Goal: Check status: Check status

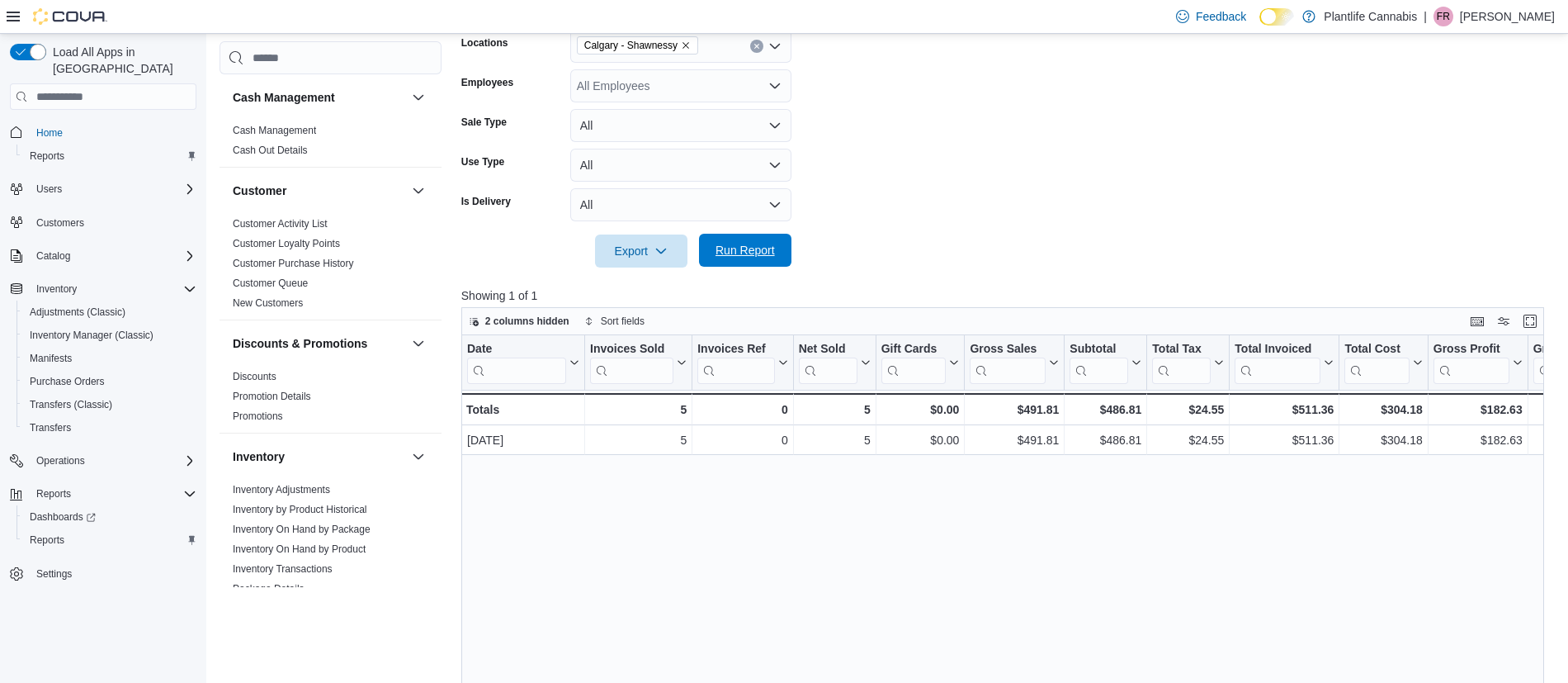
scroll to position [892, 0]
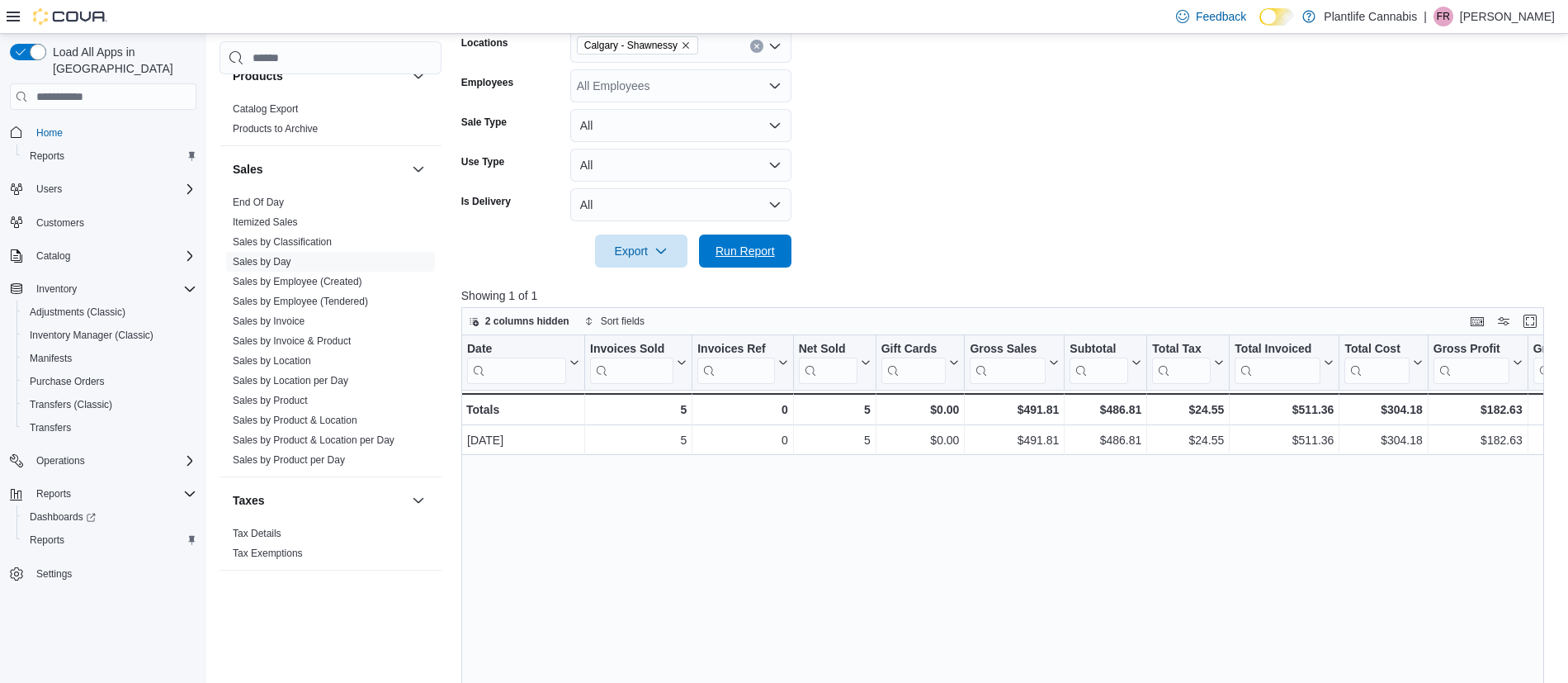
drag, startPoint x: 766, startPoint y: 245, endPoint x: 920, endPoint y: 237, distance: 154.6
click at [766, 244] on span "Run Report" at bounding box center [745, 251] width 59 height 17
click at [725, 245] on span "Run Report" at bounding box center [745, 250] width 59 height 17
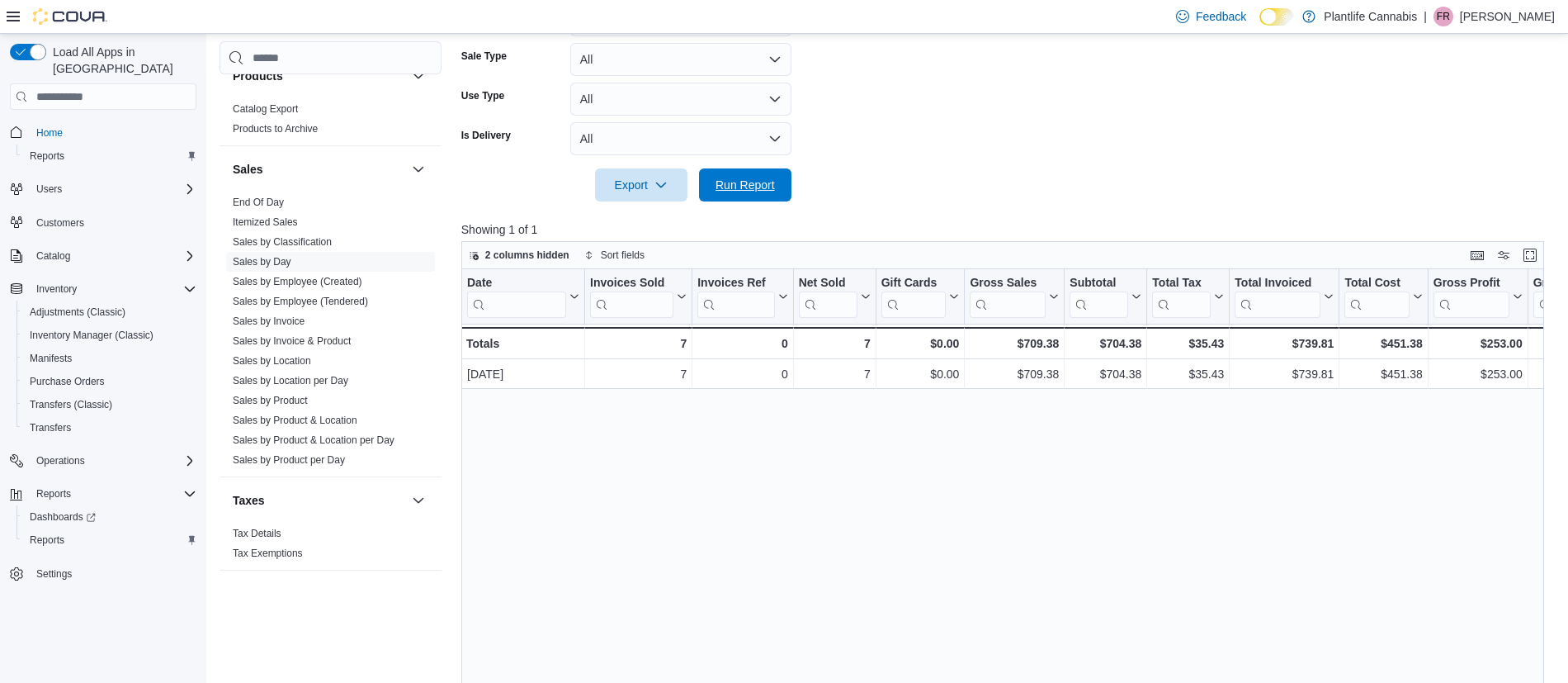
drag, startPoint x: 753, startPoint y: 184, endPoint x: 832, endPoint y: 162, distance: 82.3
click at [753, 184] on span "Run Report" at bounding box center [745, 185] width 59 height 17
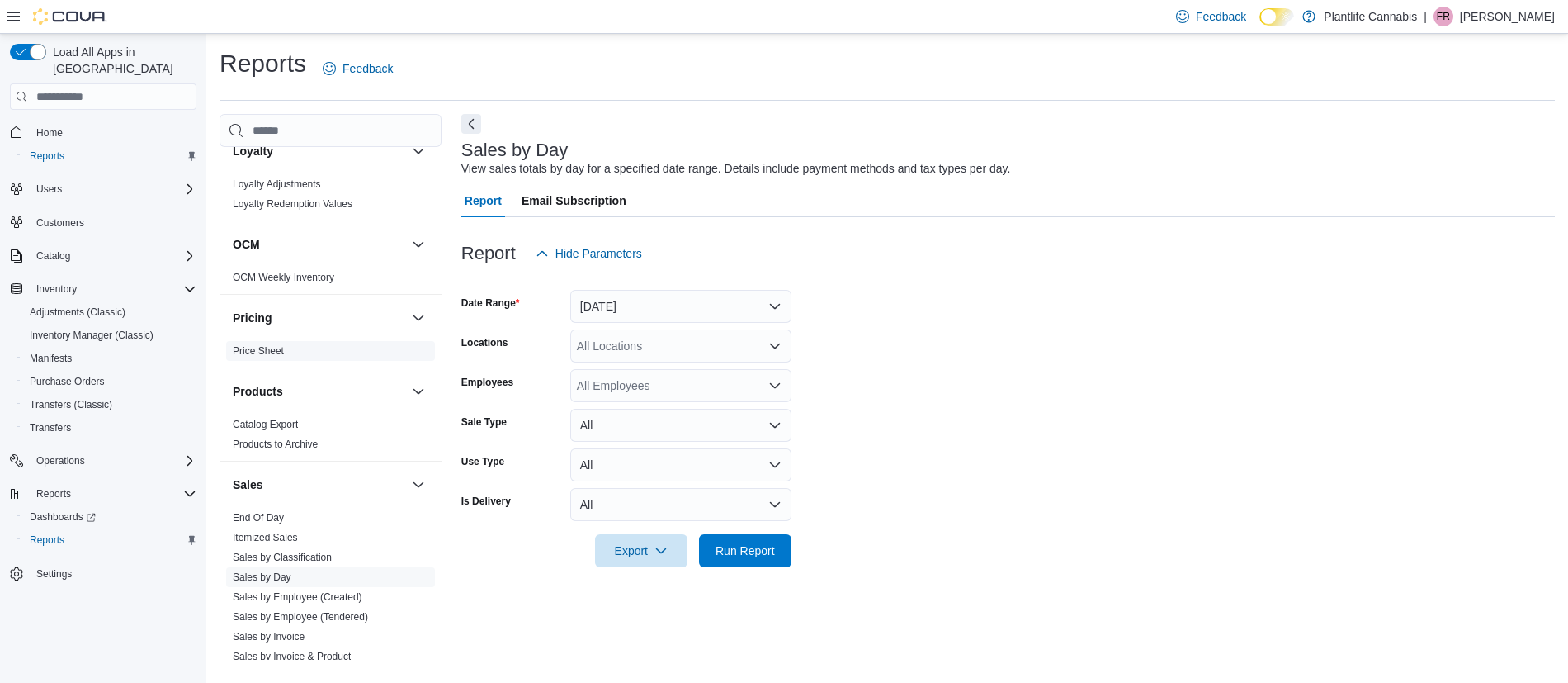
scroll to position [892, 0]
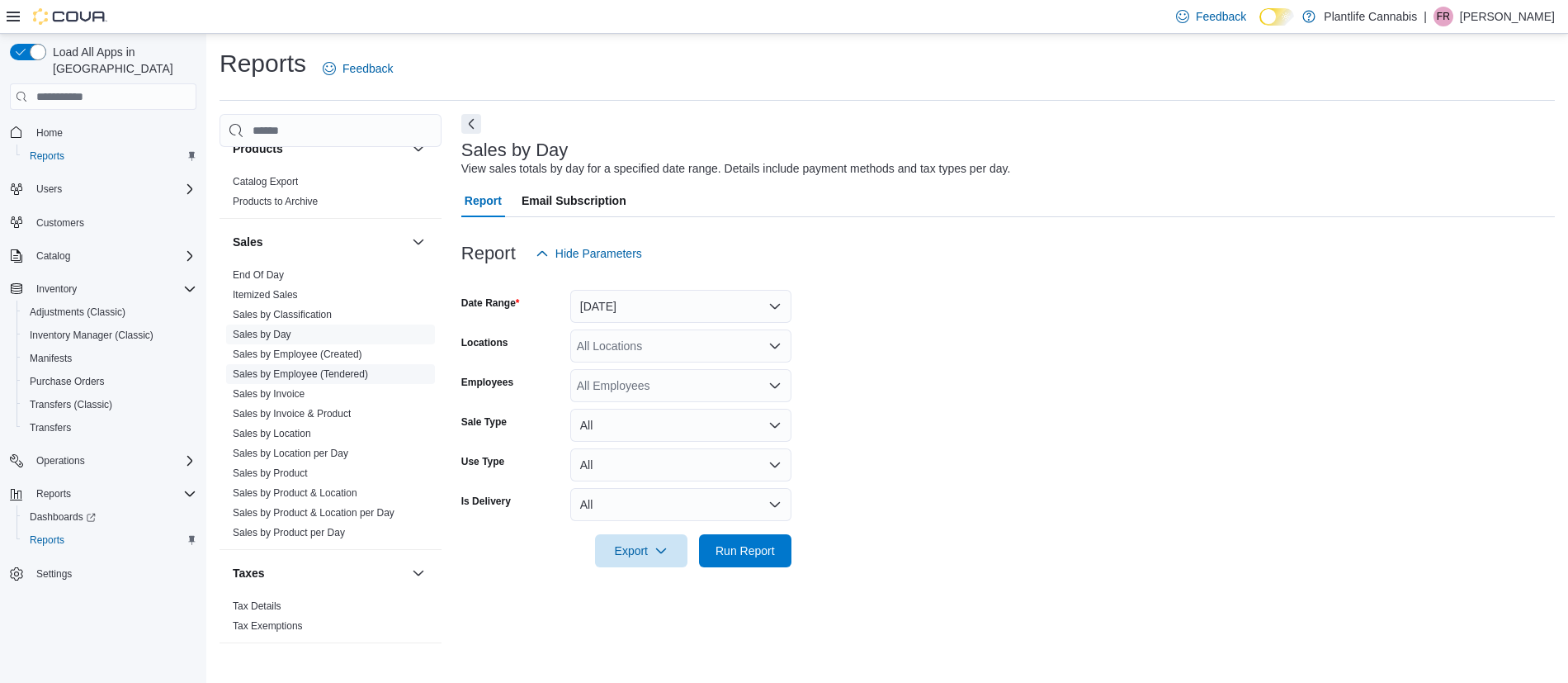
click at [367, 375] on link "Sales by Employee (Tendered)" at bounding box center [300, 374] width 135 height 12
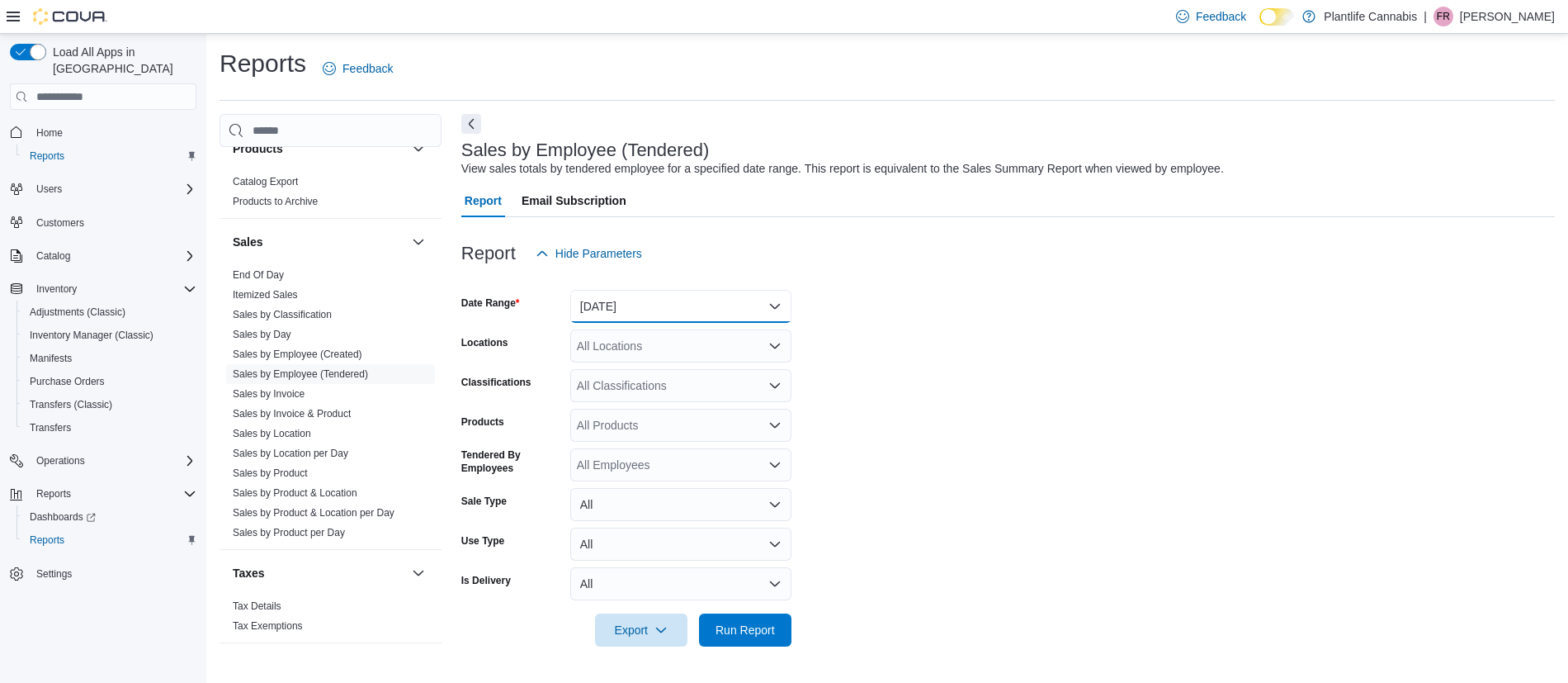
drag, startPoint x: 679, startPoint y: 311, endPoint x: 665, endPoint y: 316, distance: 14.9
click at [678, 311] on button "Yesterday" at bounding box center [680, 306] width 221 height 33
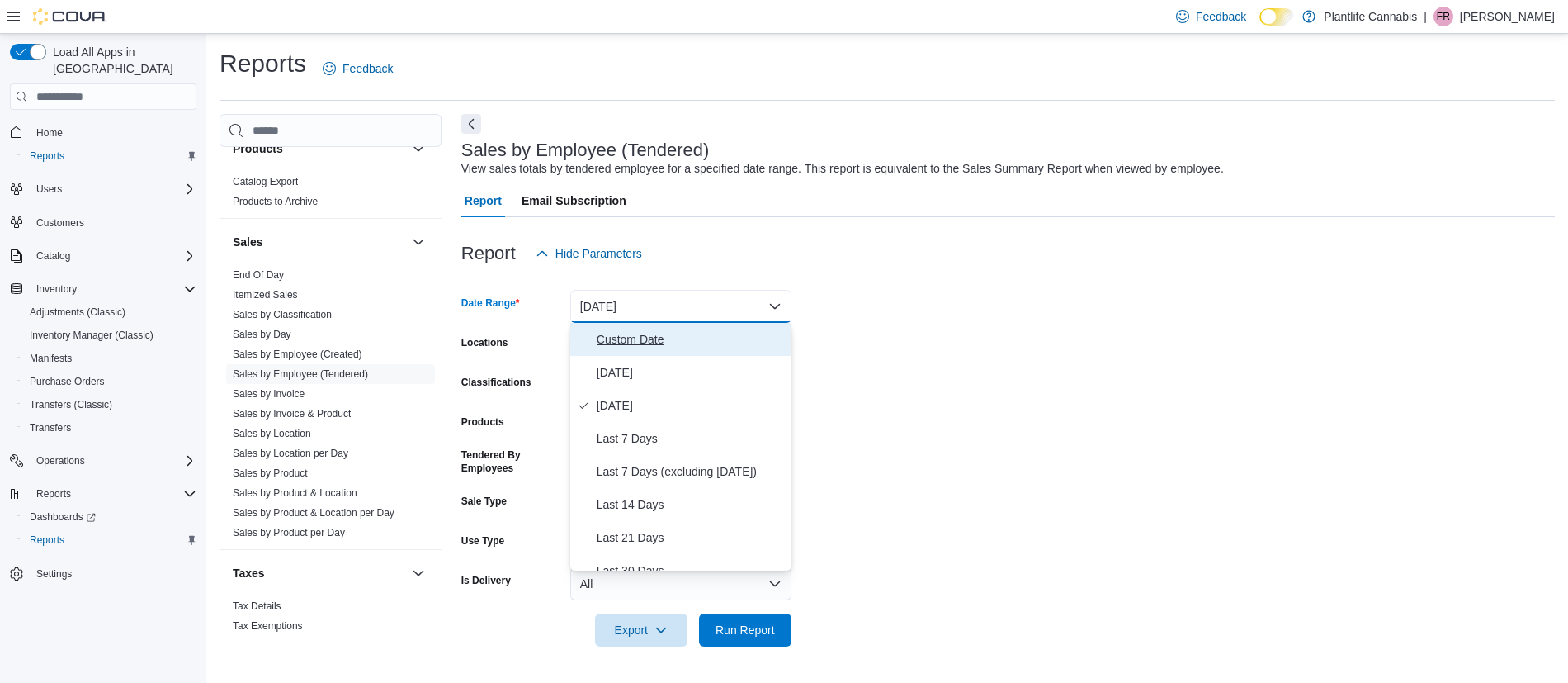
click at [613, 333] on span "Custom Date" at bounding box center [691, 339] width 188 height 20
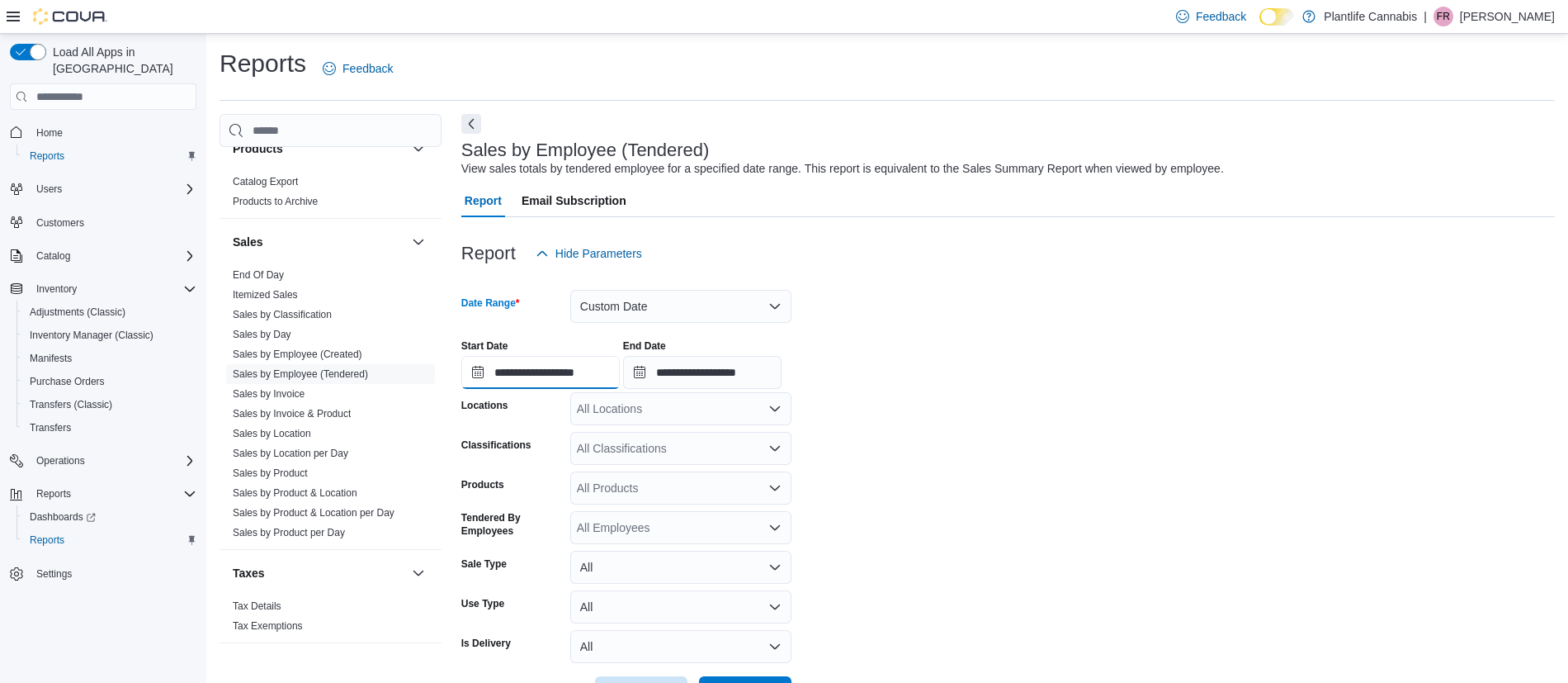
click at [603, 365] on input "**********" at bounding box center [540, 372] width 158 height 33
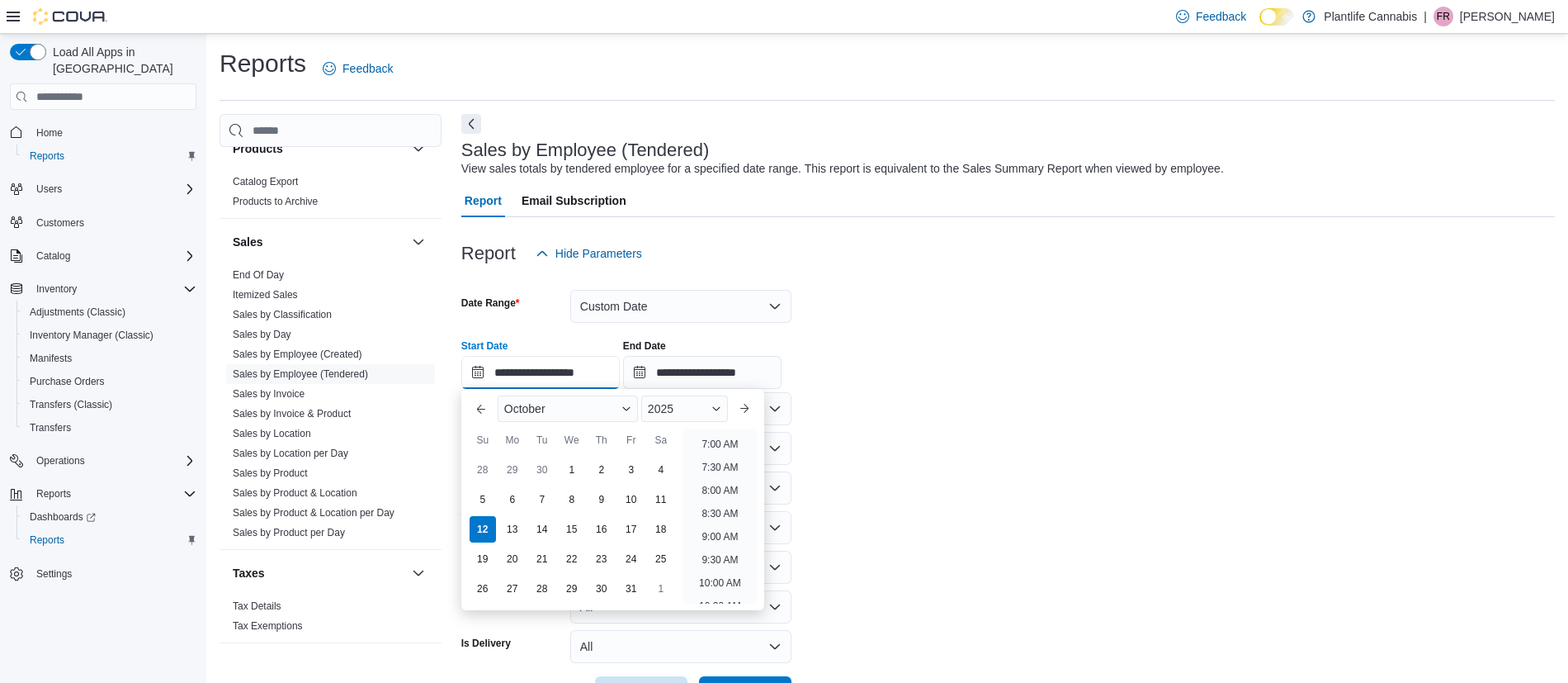
scroll to position [323, 0]
click at [720, 576] on li "10:00 AM" at bounding box center [720, 581] width 55 height 20
type input "**********"
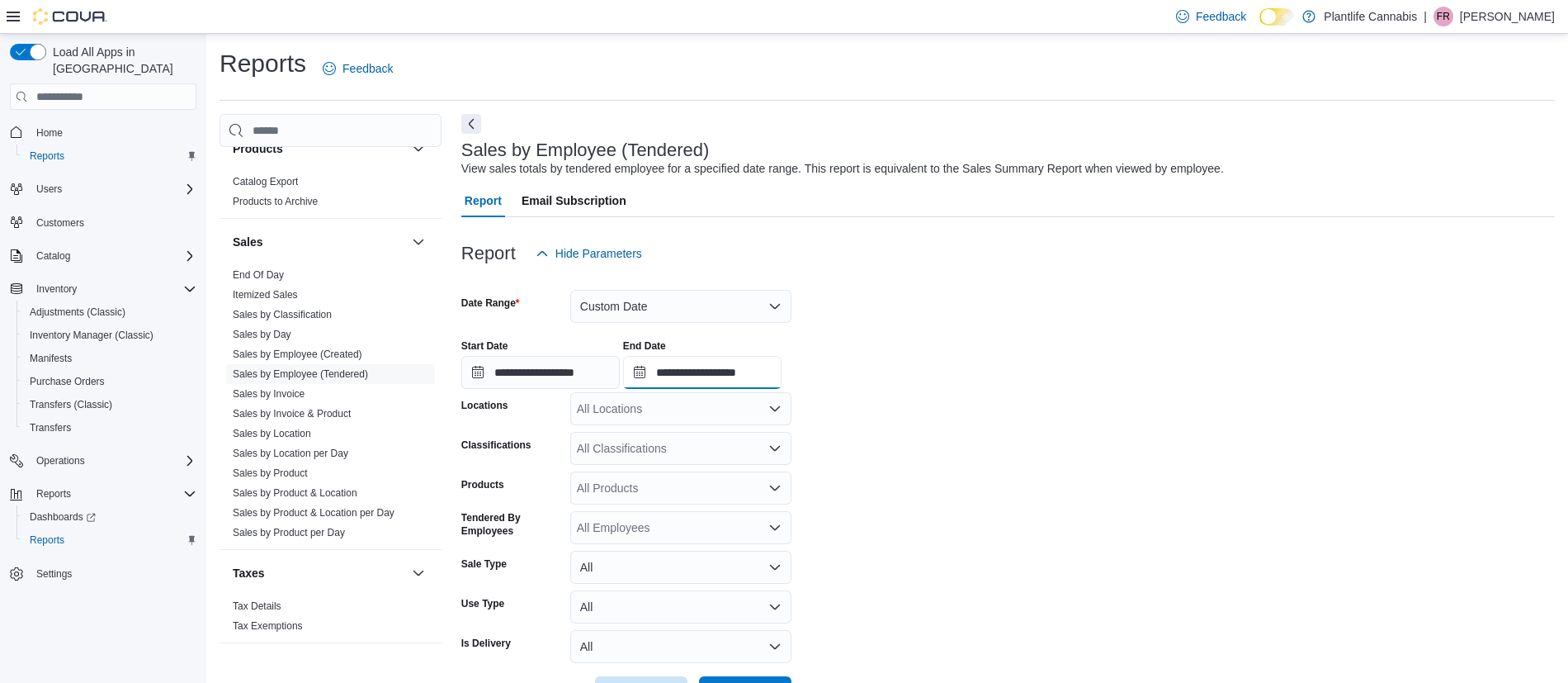
click at [769, 374] on input "**********" at bounding box center [702, 372] width 158 height 33
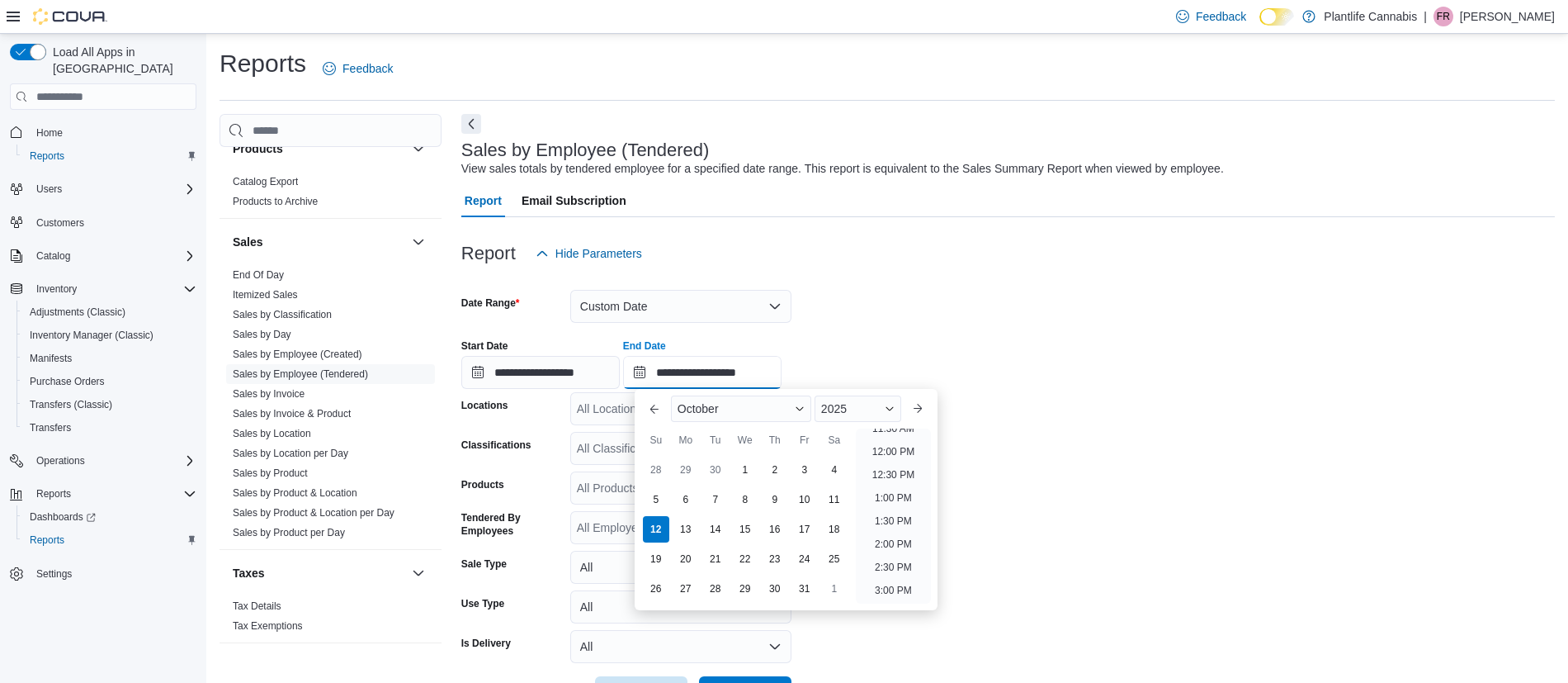
scroll to position [527, 0]
click at [883, 470] on li "12:00 PM" at bounding box center [893, 469] width 55 height 20
type input "**********"
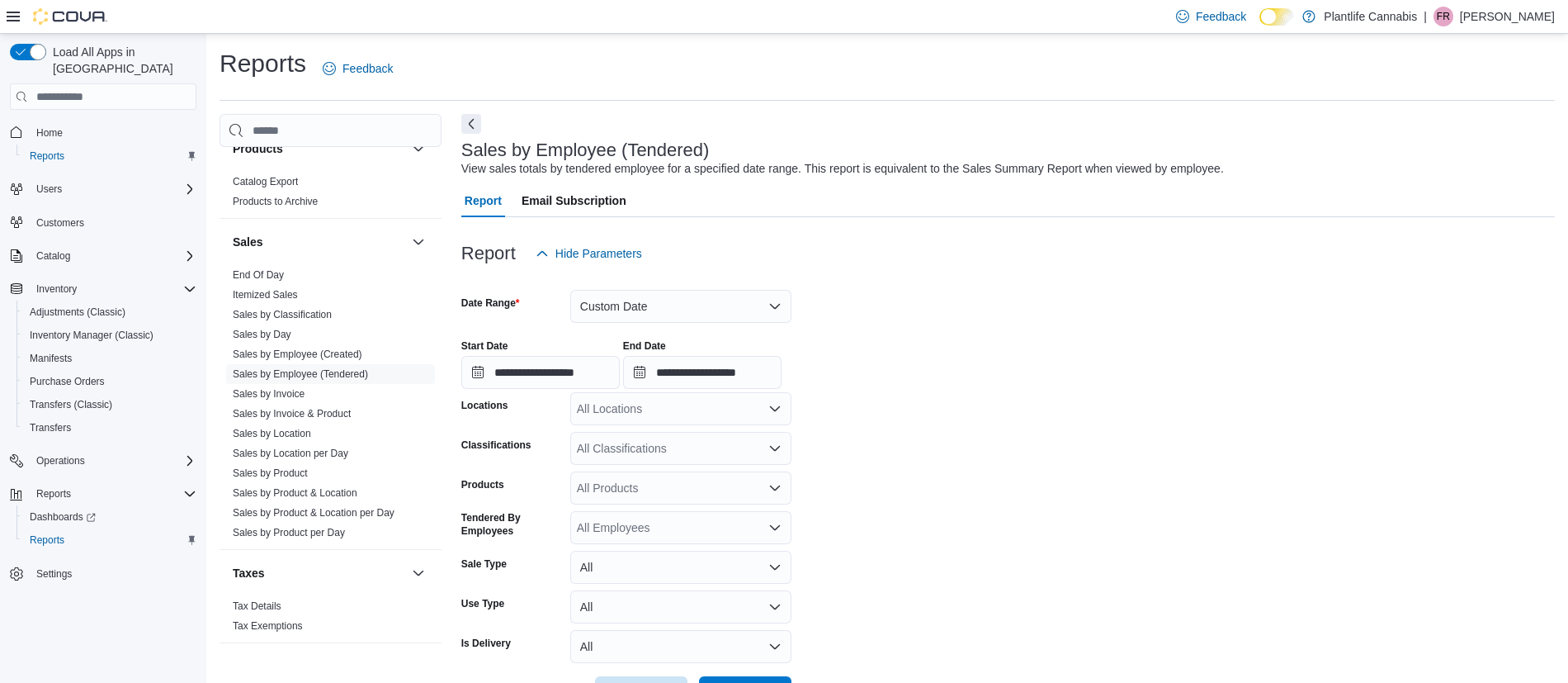
click at [667, 404] on div "All Locations" at bounding box center [680, 408] width 221 height 33
type input "****"
drag, startPoint x: 678, startPoint y: 430, endPoint x: 831, endPoint y: 536, distance: 186.4
click at [678, 430] on span "Calgary - Shawnessy" at bounding box center [668, 436] width 109 height 17
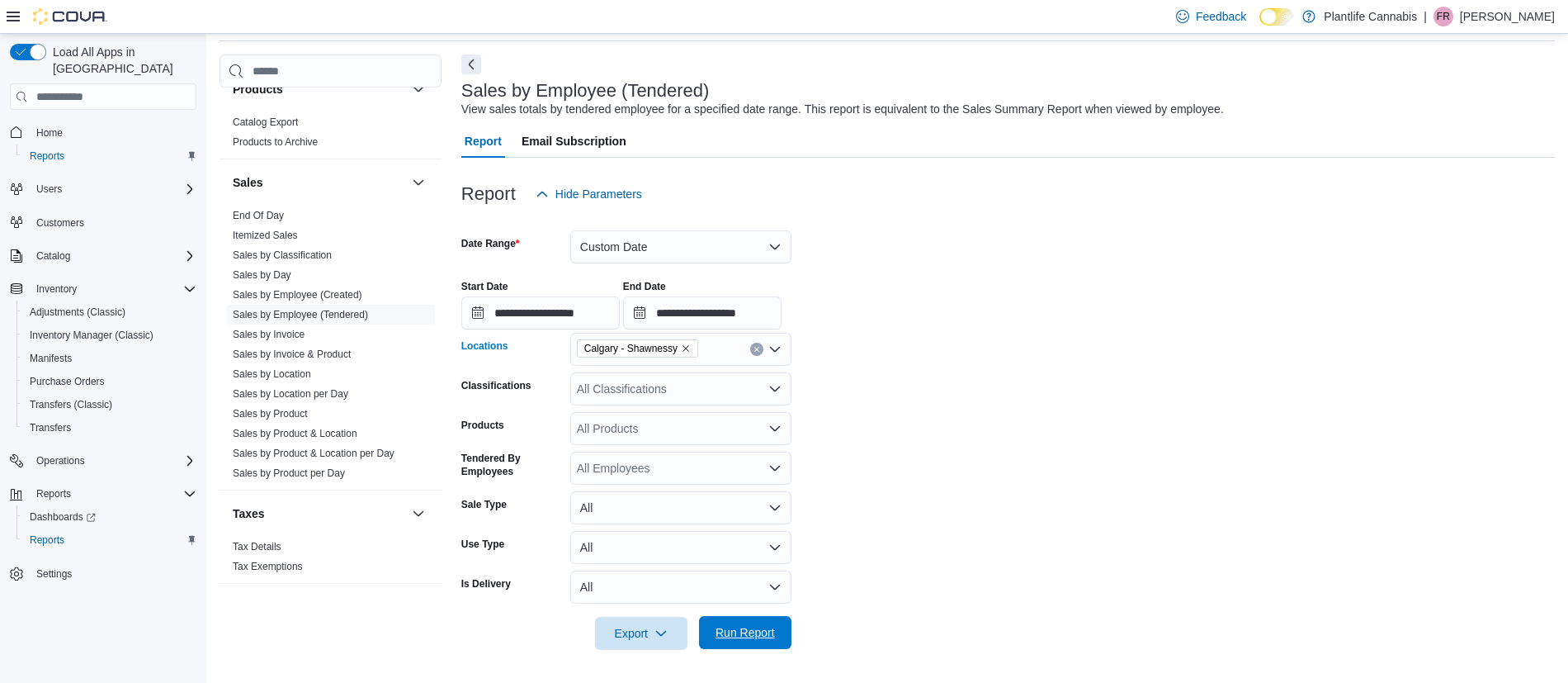
click at [726, 629] on span "Run Report" at bounding box center [745, 632] width 59 height 17
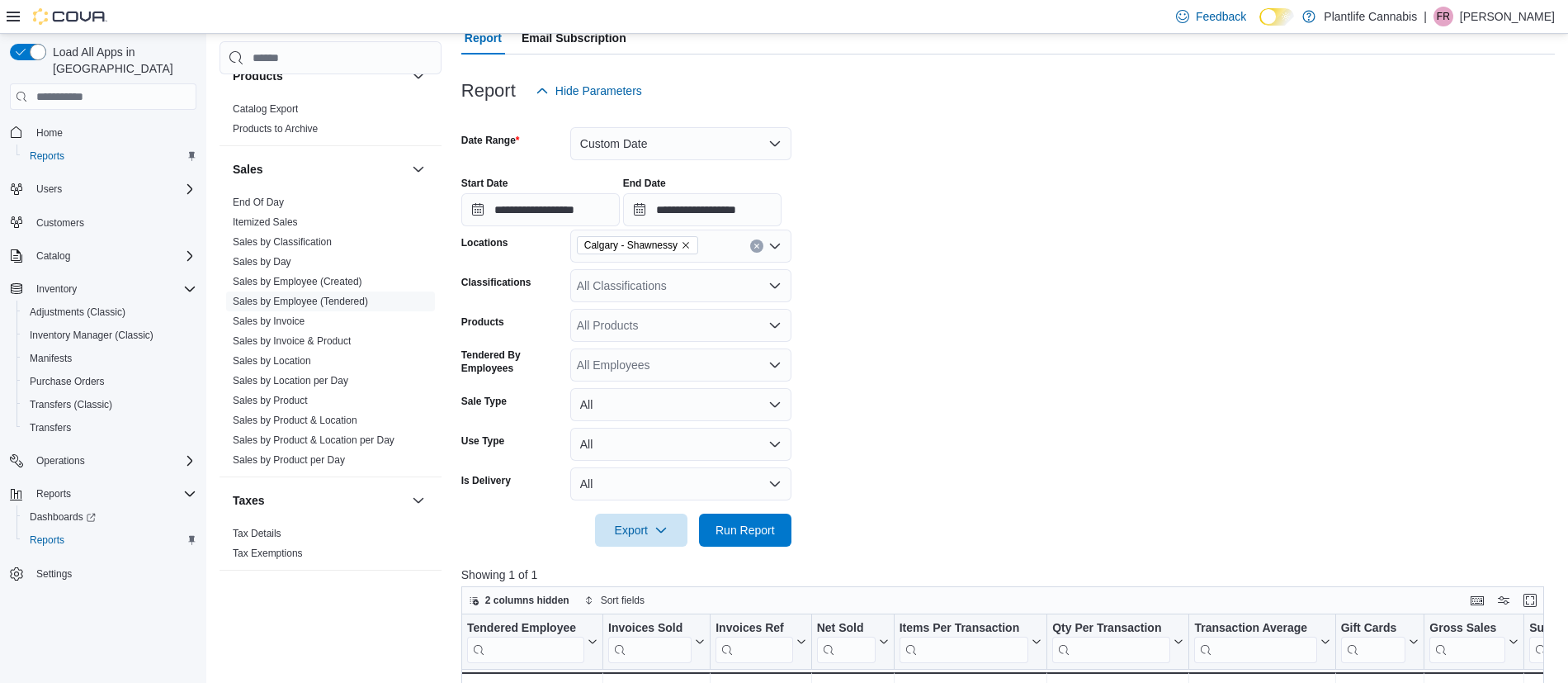
scroll to position [160, 0]
click at [607, 156] on button "Custom Date" at bounding box center [680, 146] width 221 height 33
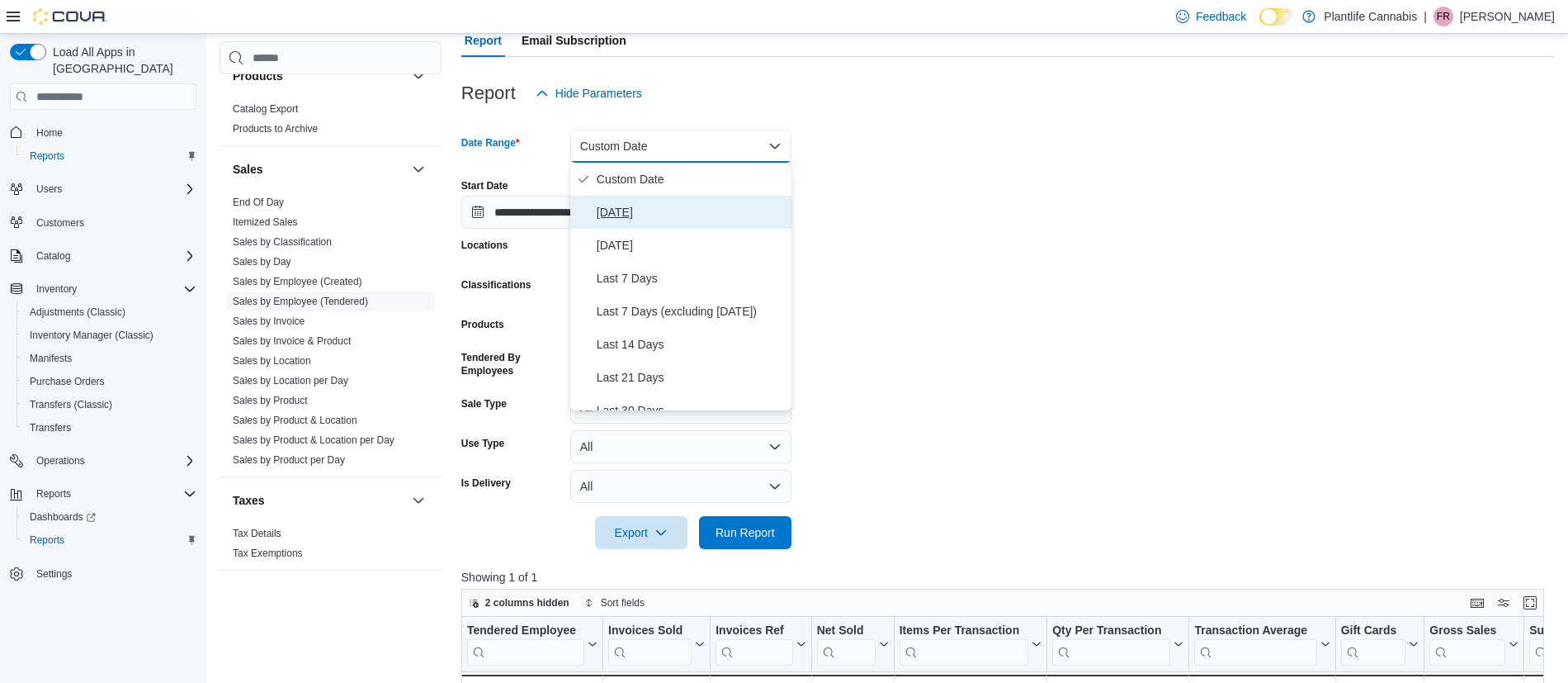
drag, startPoint x: 653, startPoint y: 213, endPoint x: 811, endPoint y: 354, distance: 212.2
click at [653, 210] on span "Today" at bounding box center [691, 212] width 188 height 20
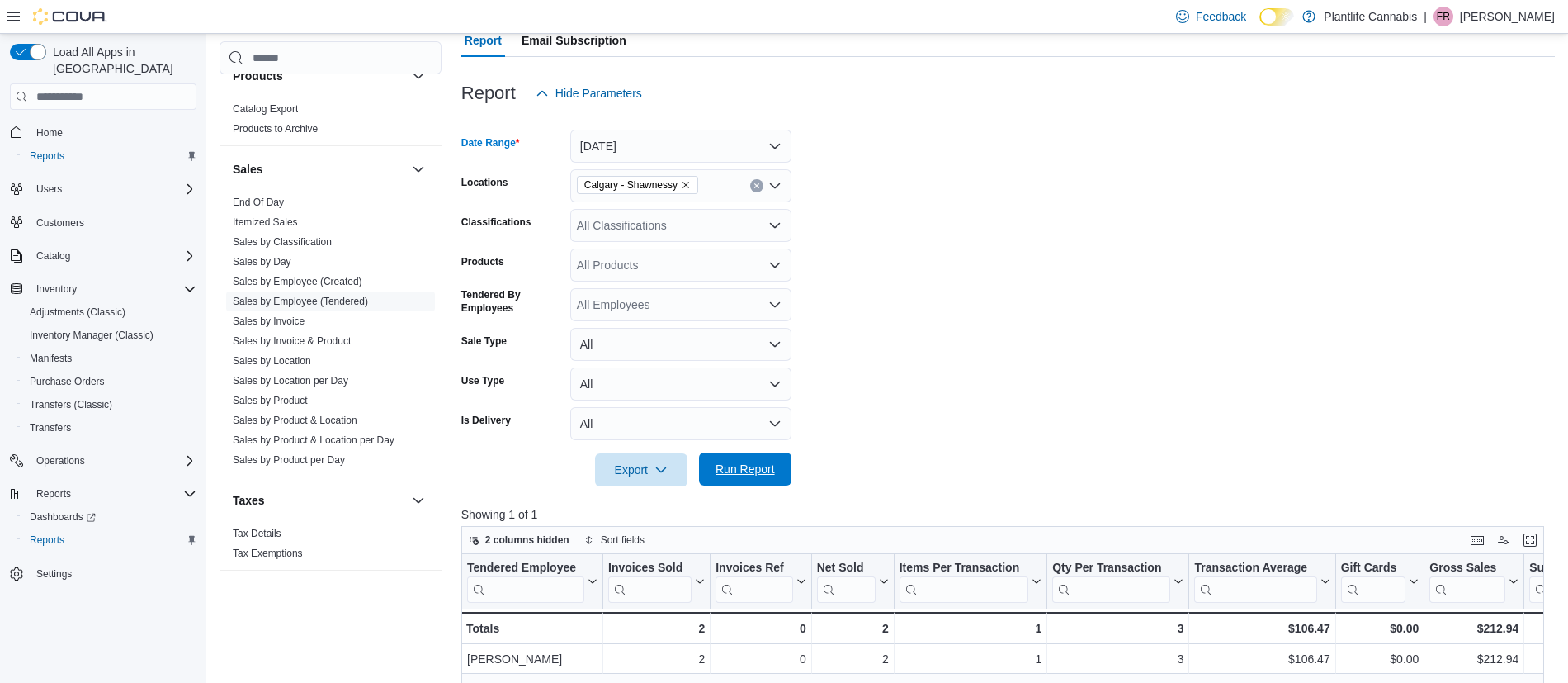
click at [768, 476] on span "Run Report" at bounding box center [745, 469] width 59 height 17
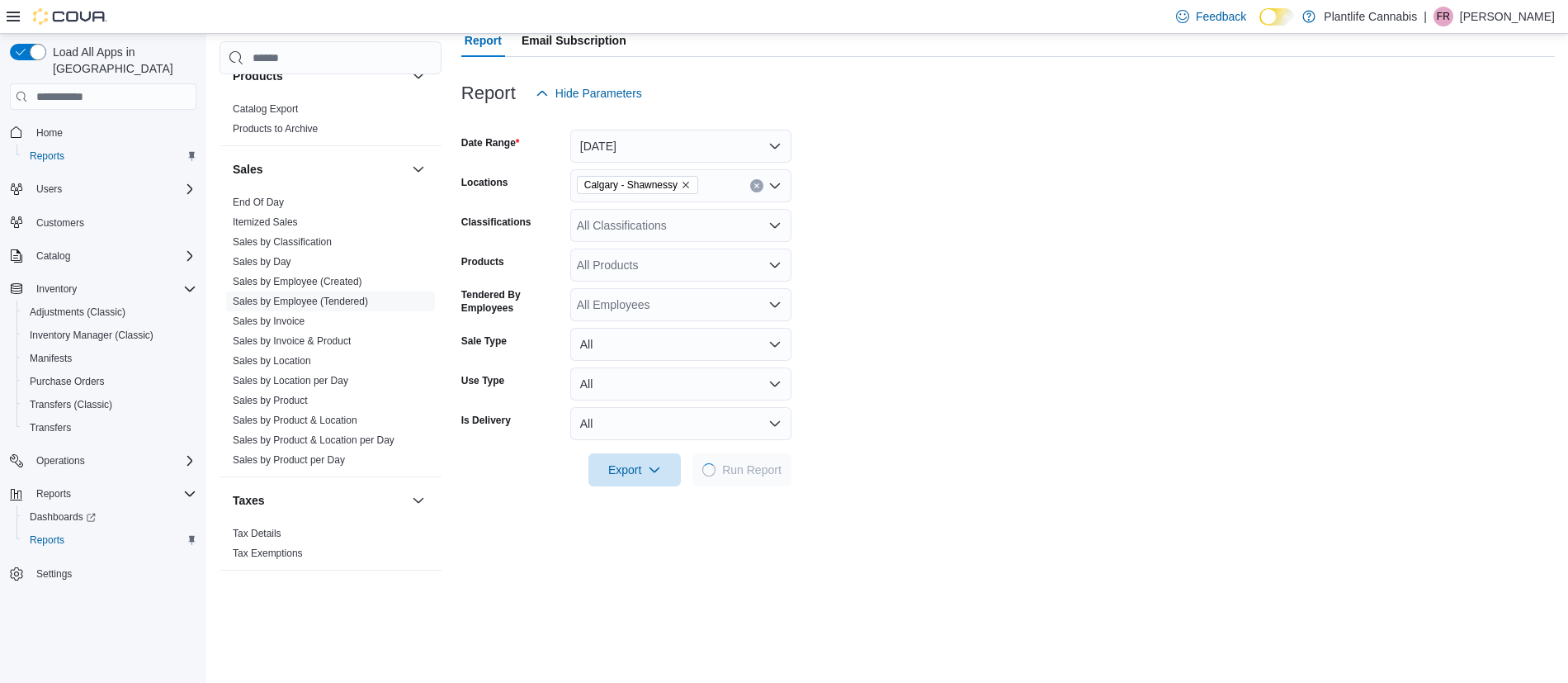
scroll to position [192, 0]
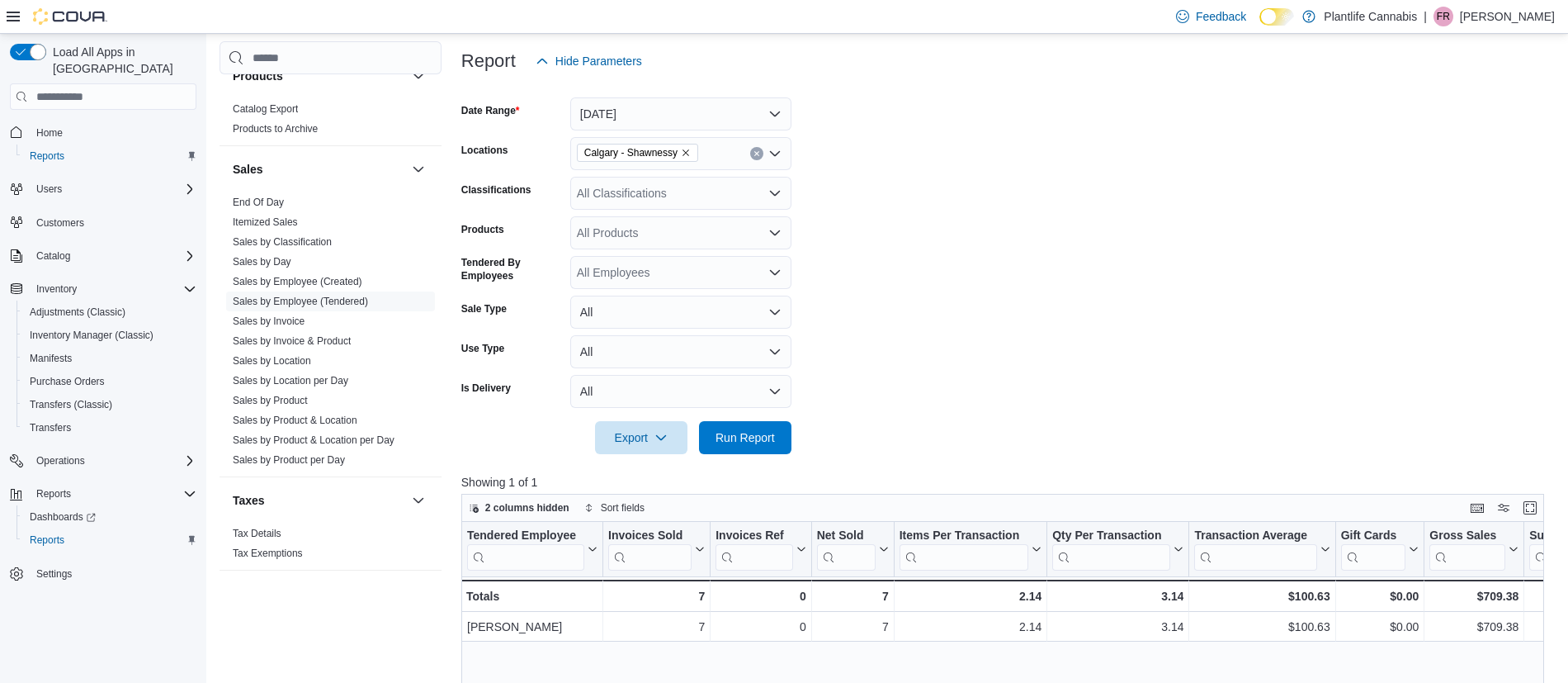
scroll to position [160, 0]
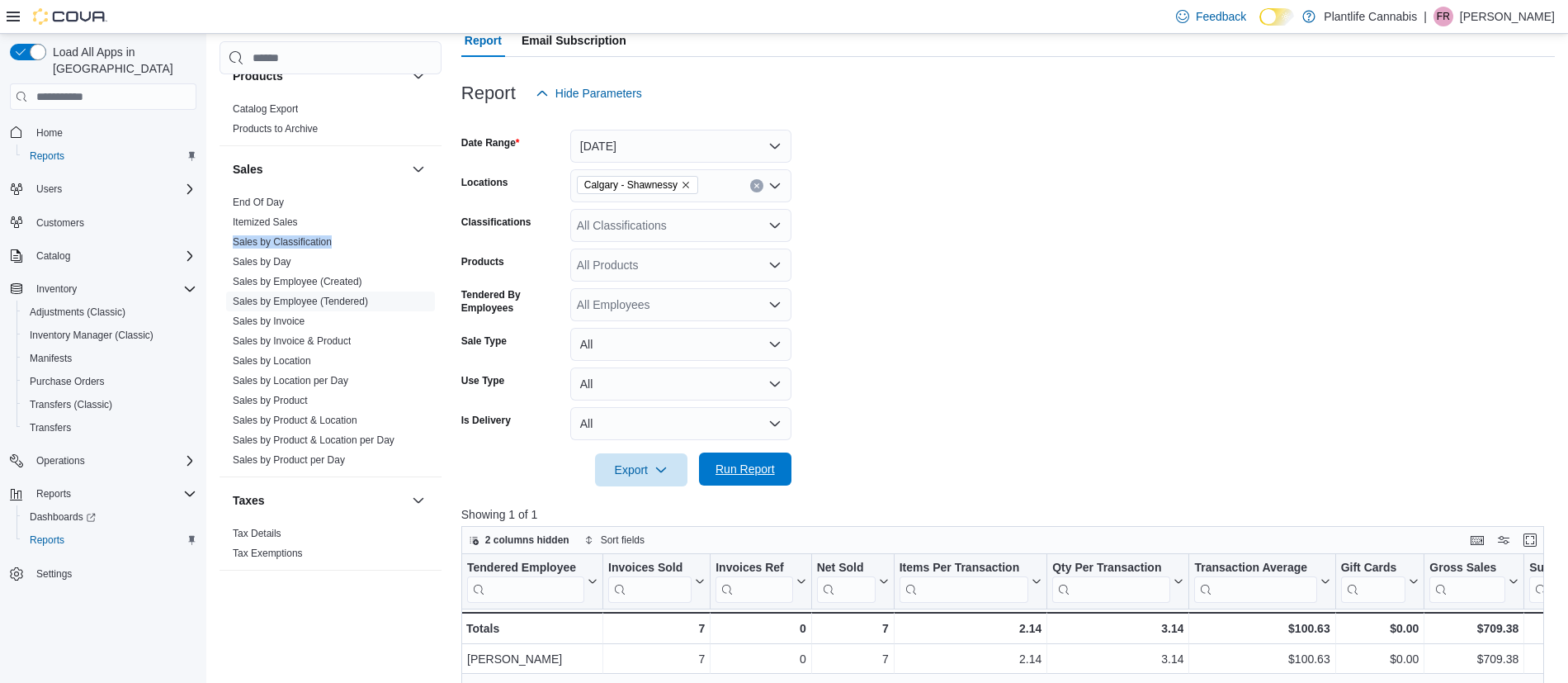
click at [754, 466] on span "Run Report" at bounding box center [745, 469] width 59 height 17
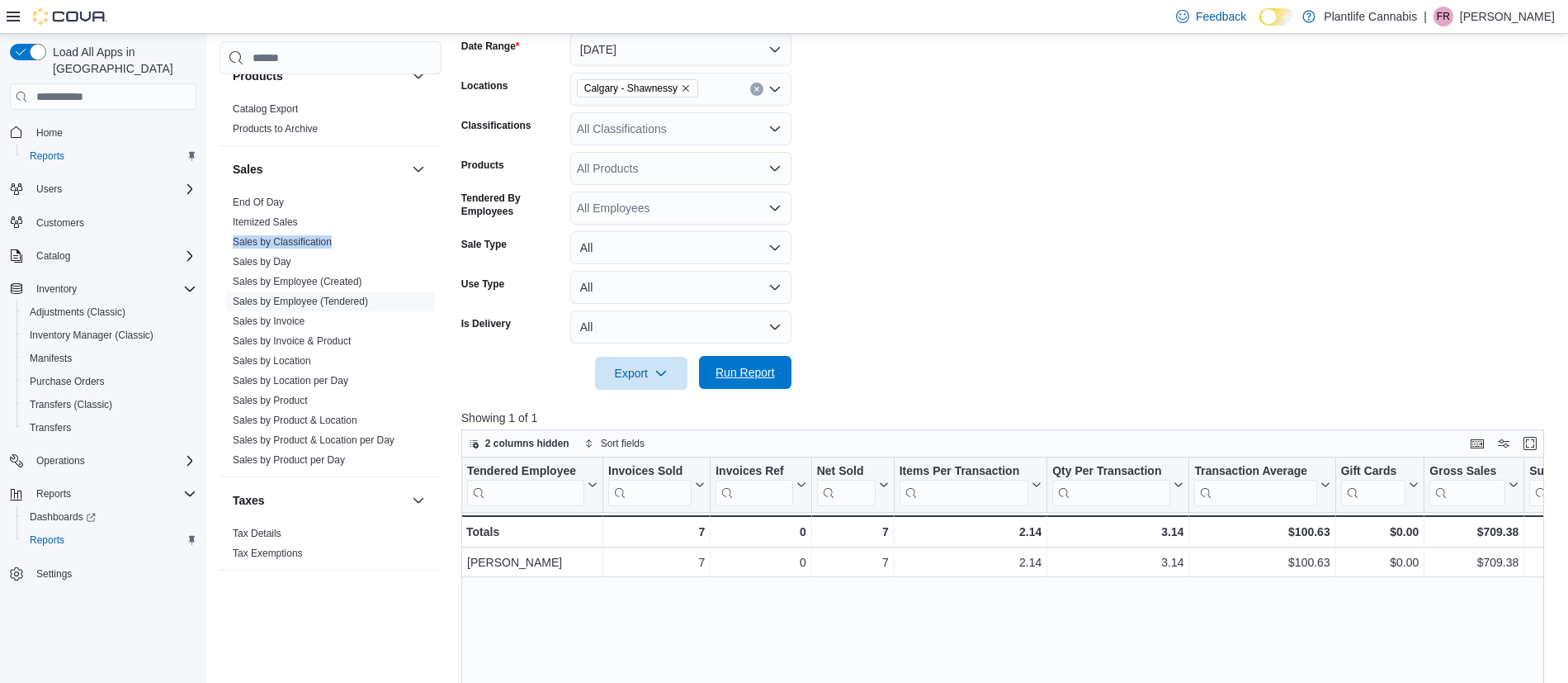
click at [753, 360] on span "Run Report" at bounding box center [745, 372] width 73 height 33
click at [1319, 528] on div "$100.63" at bounding box center [1261, 532] width 135 height 20
copy div "100.63"
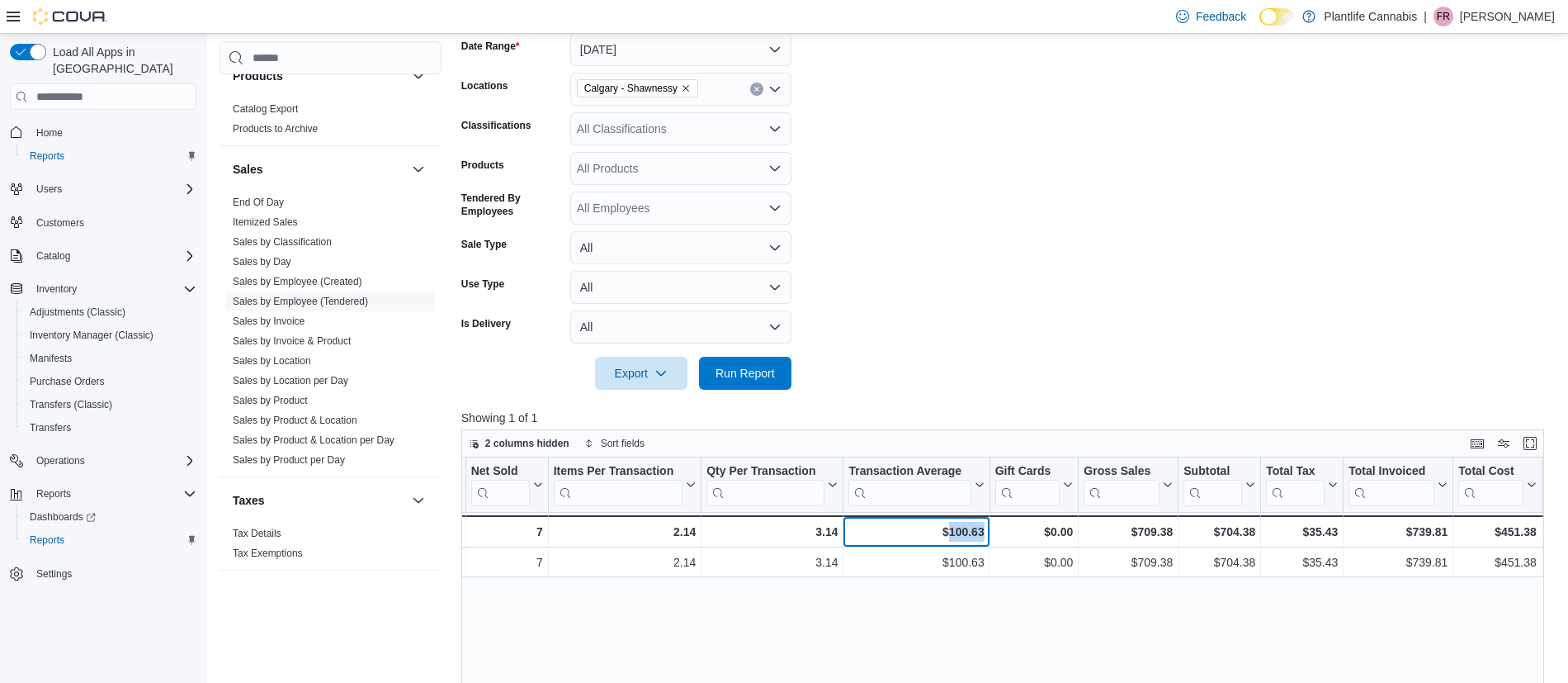
scroll to position [0, 352]
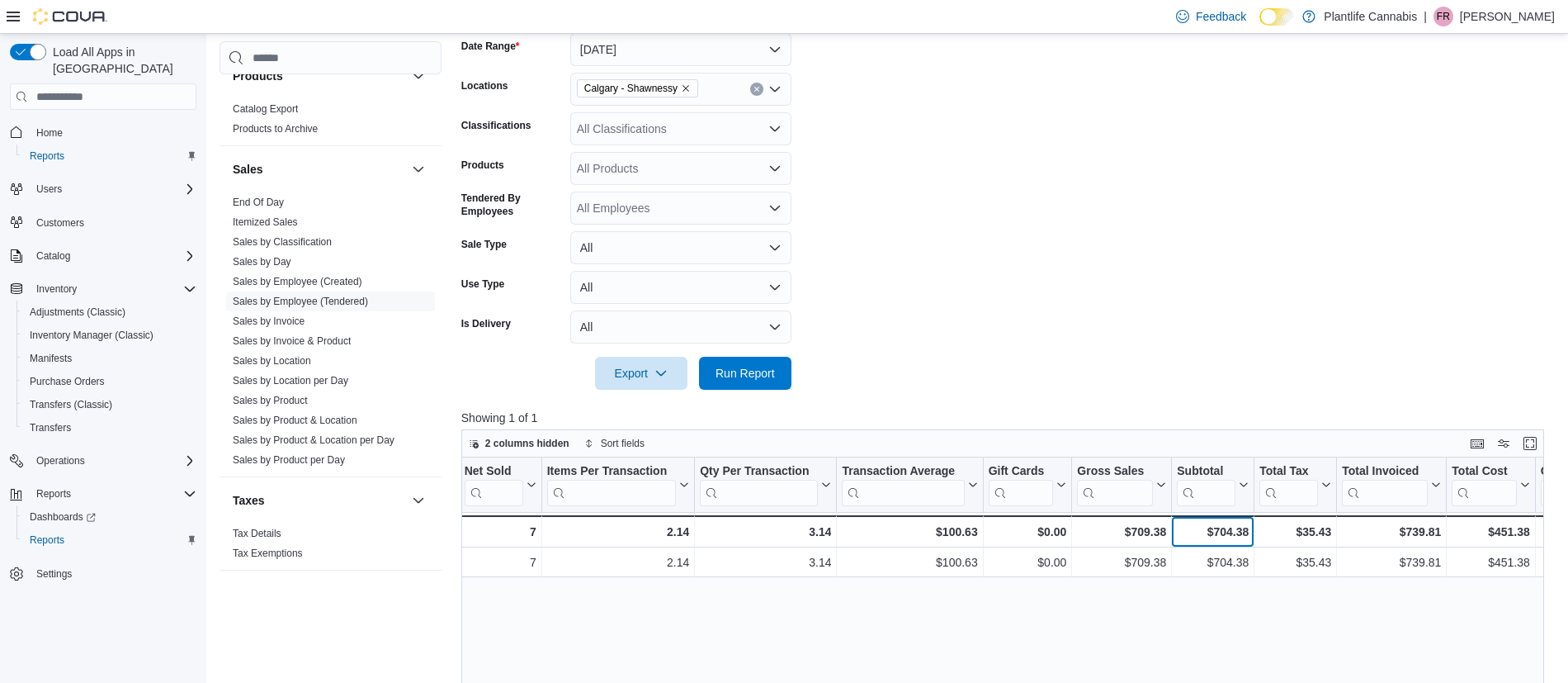
click at [1226, 530] on div "$704.38" at bounding box center [1213, 532] width 72 height 20
copy div "704.38"
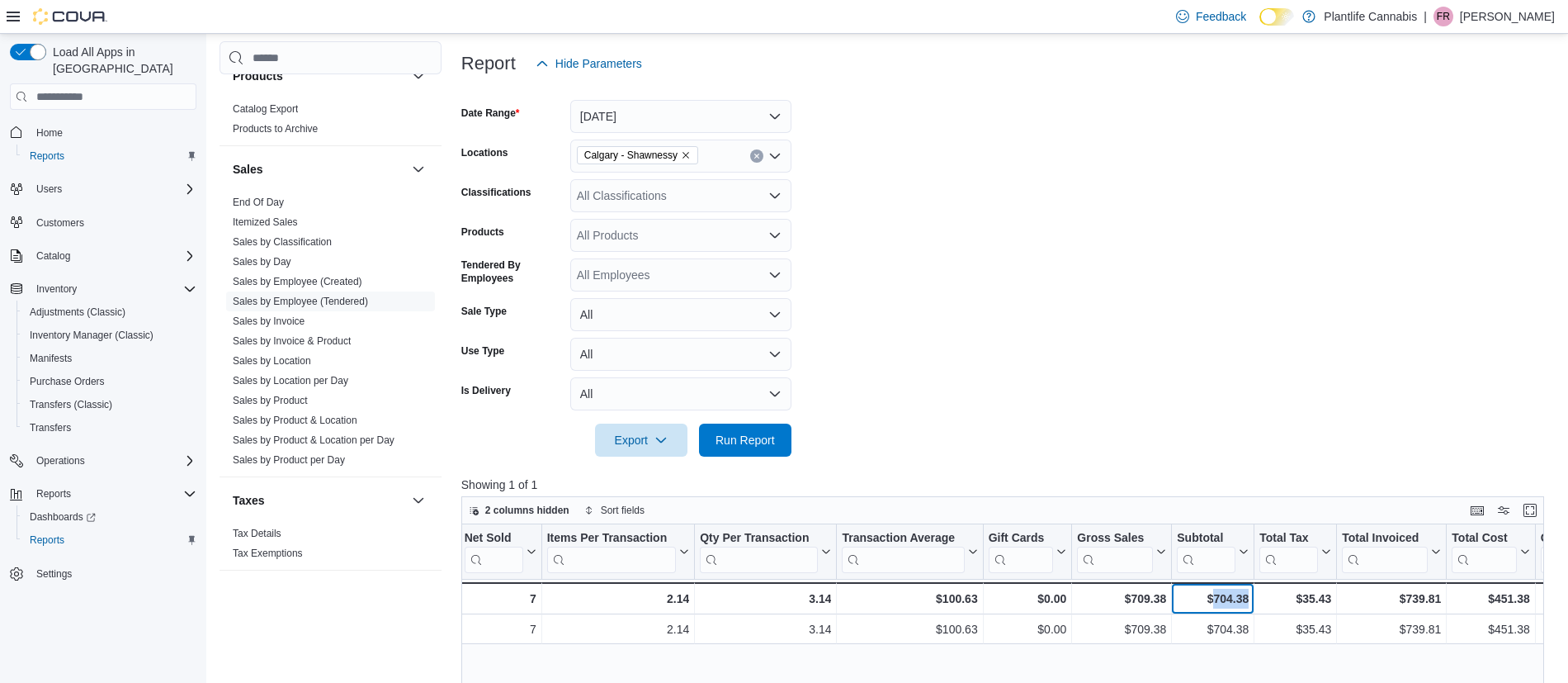
scroll to position [191, 0]
click at [659, 185] on div "All Classifications" at bounding box center [680, 193] width 221 height 33
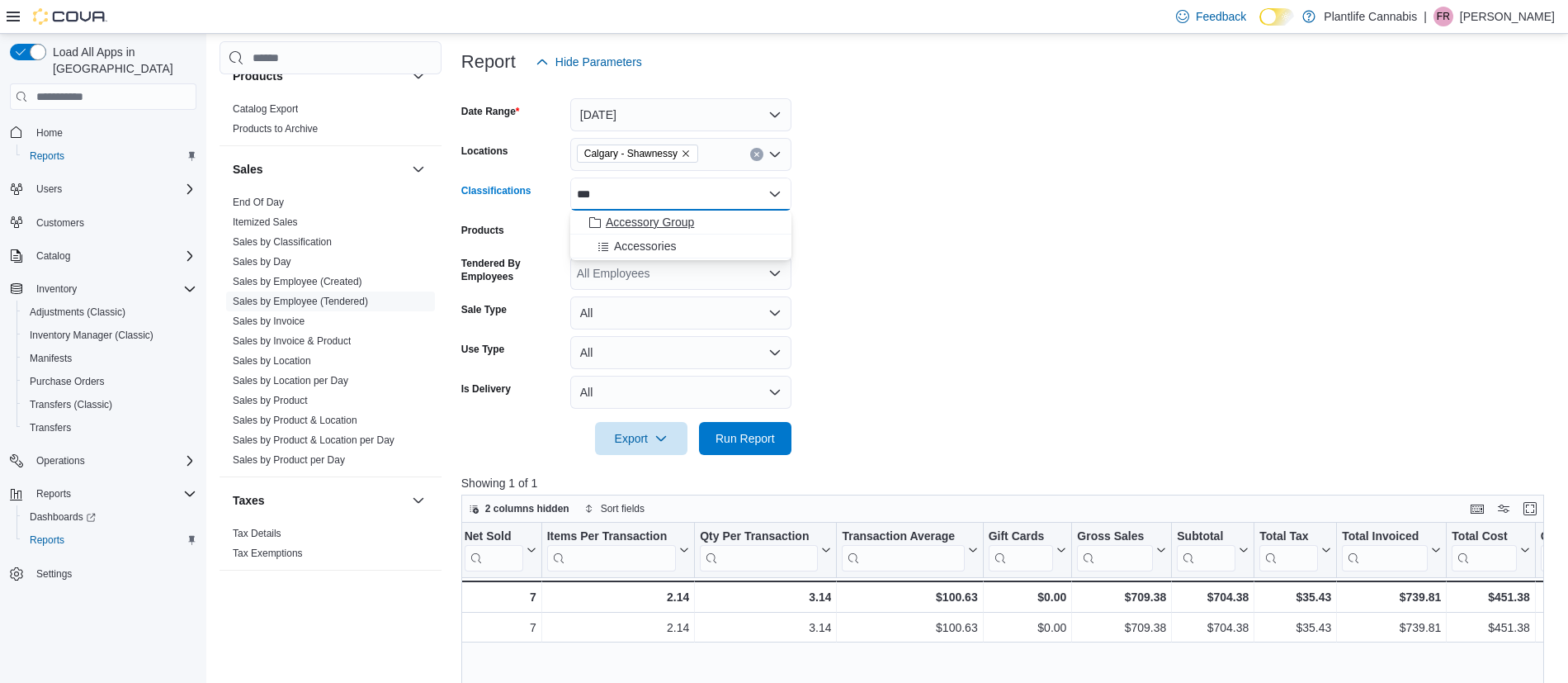
type input "***"
click at [688, 217] on span "Accessory Group" at bounding box center [650, 222] width 88 height 17
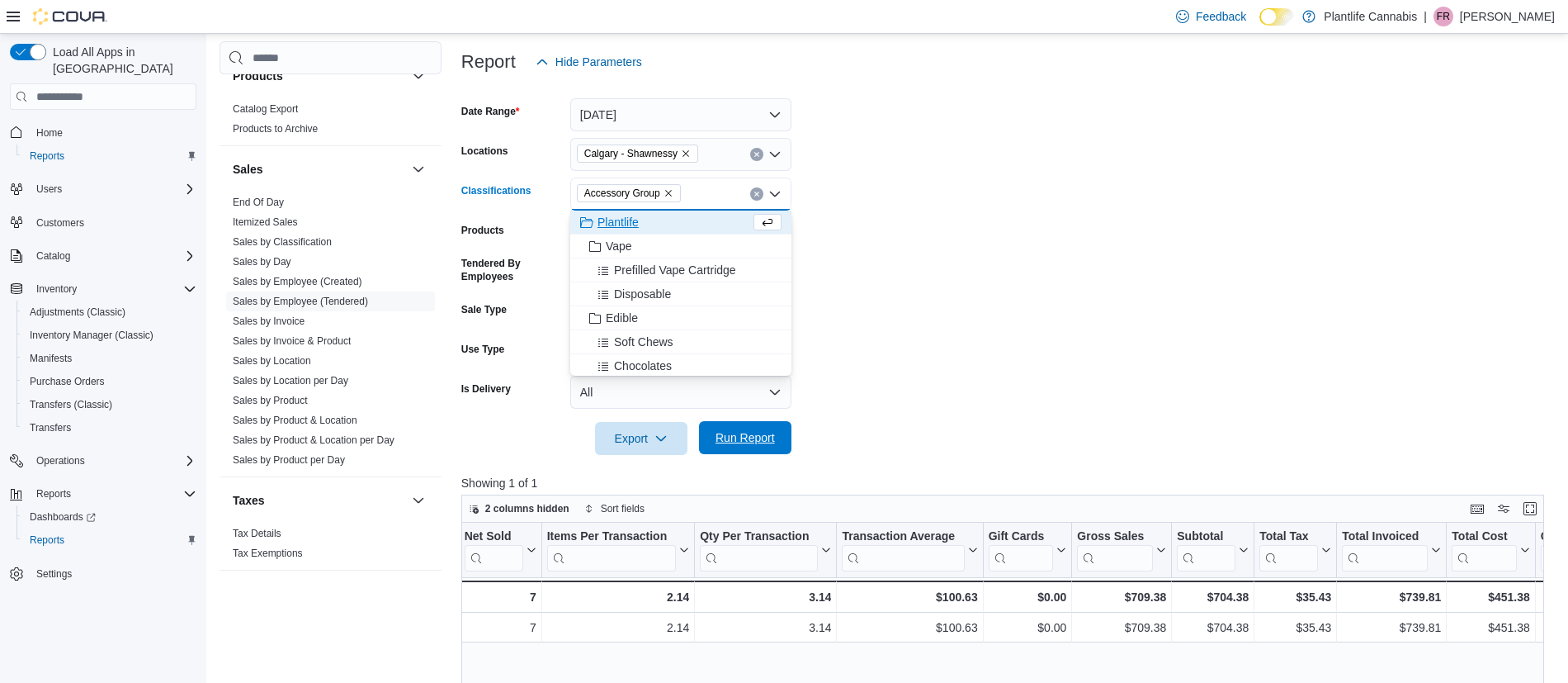
click at [761, 433] on span "Run Report" at bounding box center [745, 437] width 59 height 17
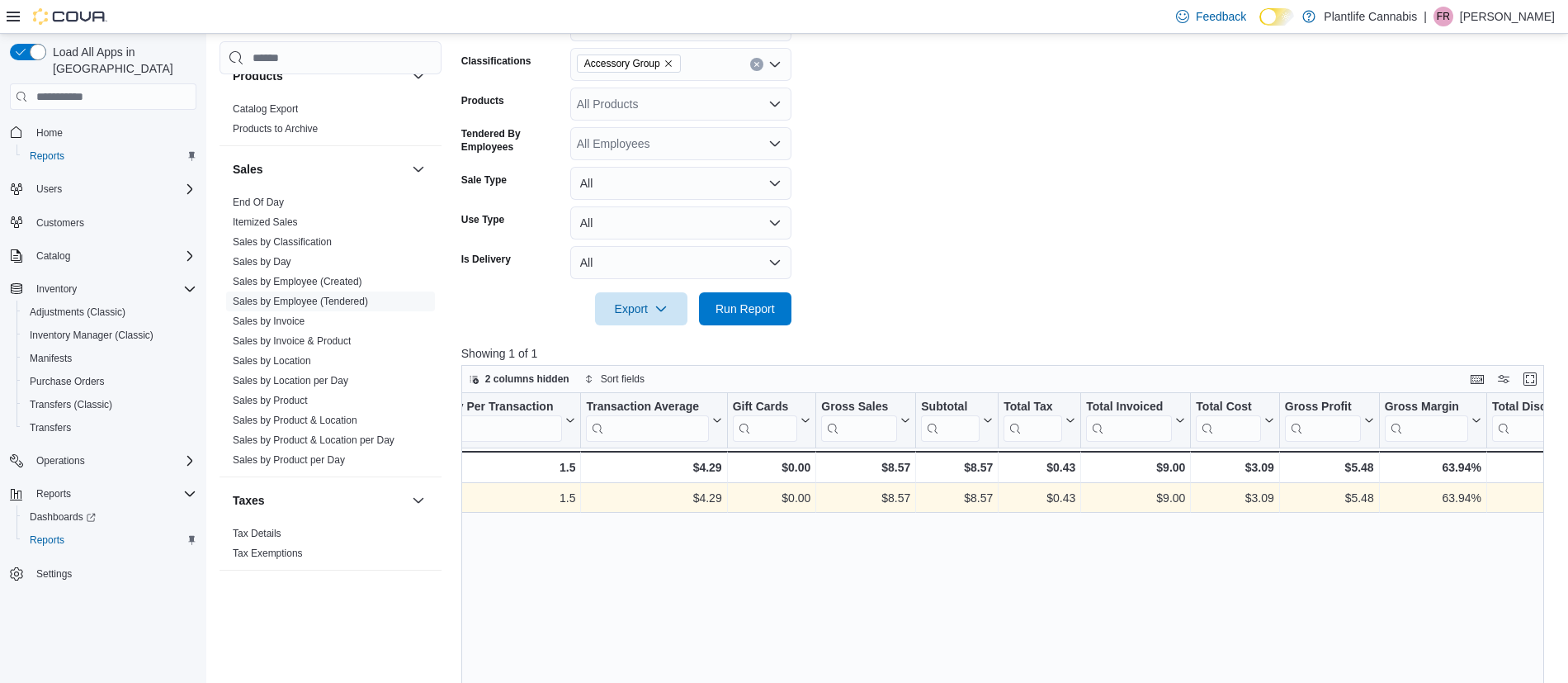
scroll to position [0, 607]
click at [980, 470] on div "$8.57" at bounding box center [958, 467] width 72 height 20
copy div "8.57"
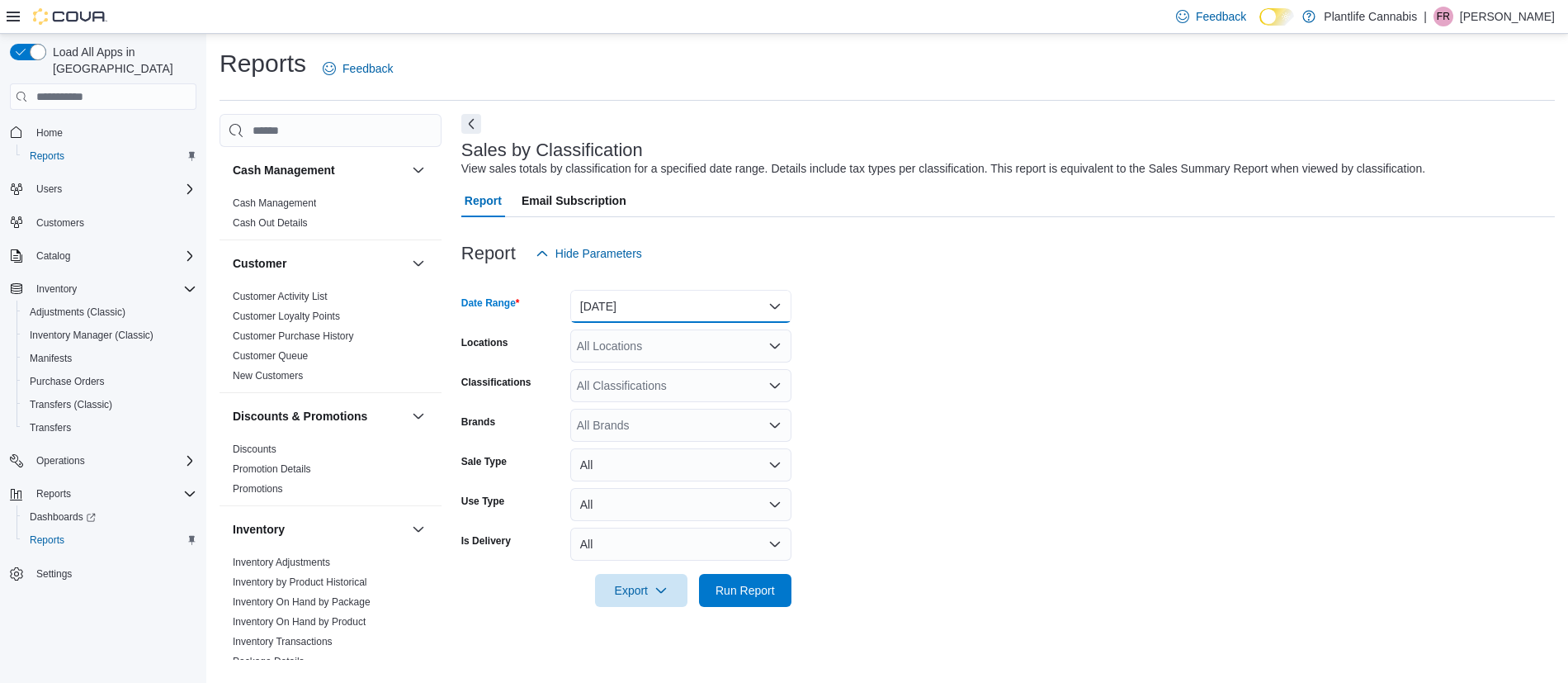
click at [643, 299] on button "Yesterday" at bounding box center [680, 306] width 221 height 33
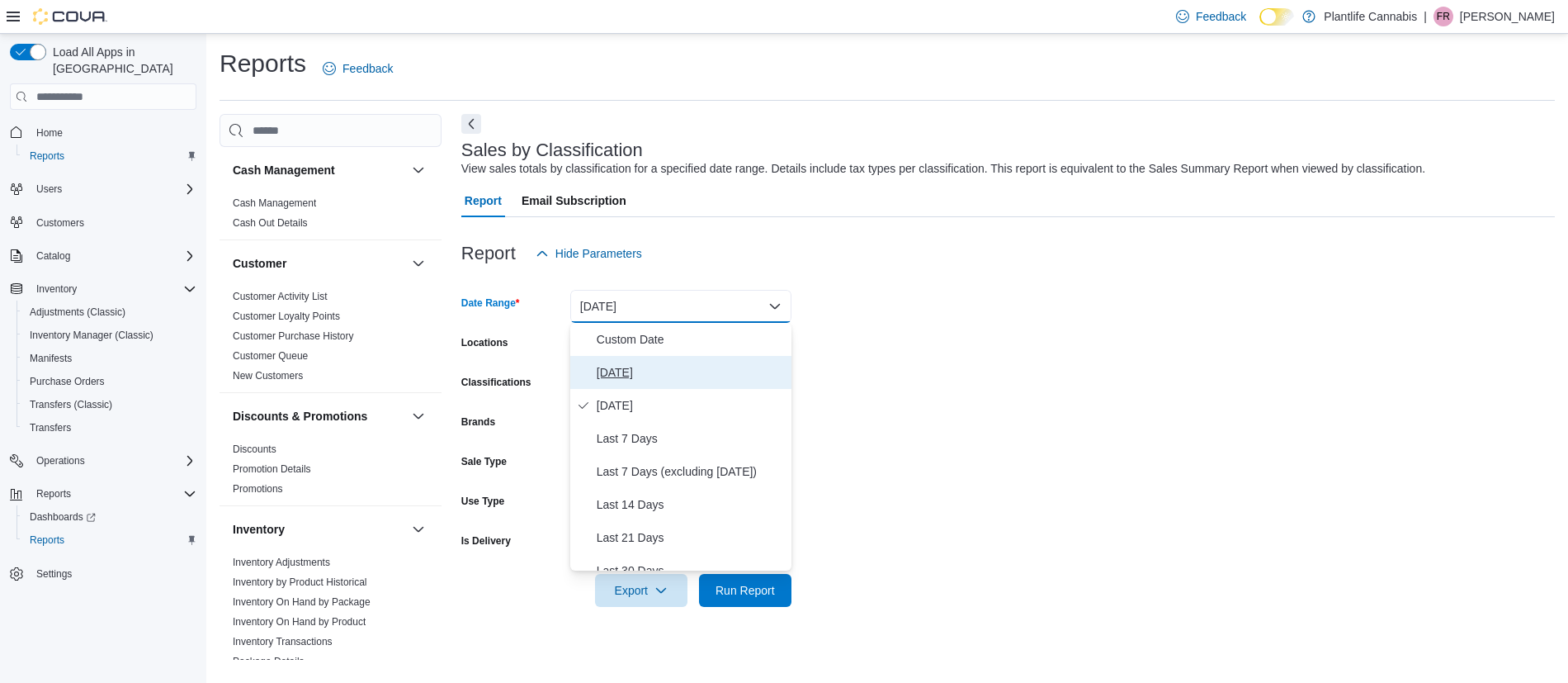
click at [672, 363] on span "[DATE]" at bounding box center [691, 372] width 188 height 20
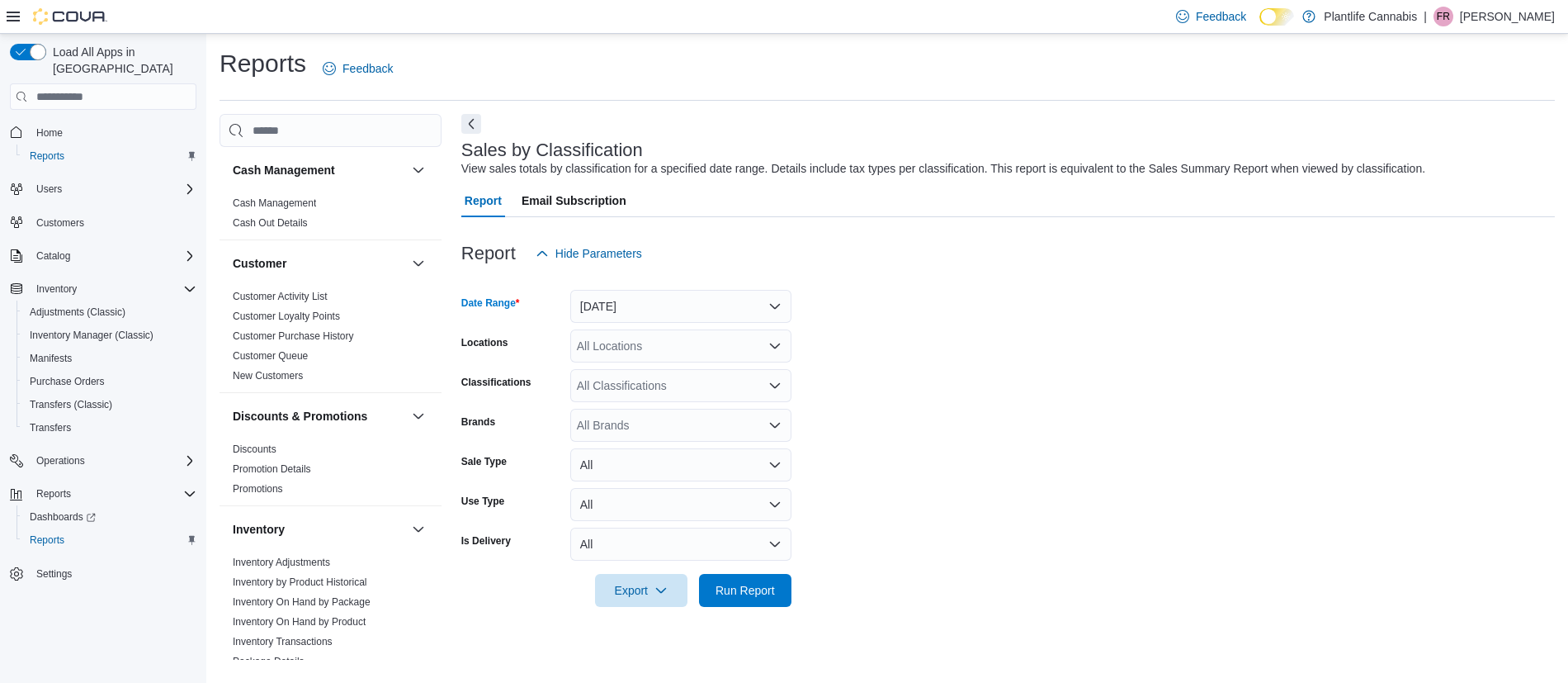
click at [634, 347] on div "All Locations" at bounding box center [680, 345] width 221 height 33
type input "****"
click at [713, 373] on span "Calgary - Shawnessy" at bounding box center [668, 374] width 109 height 17
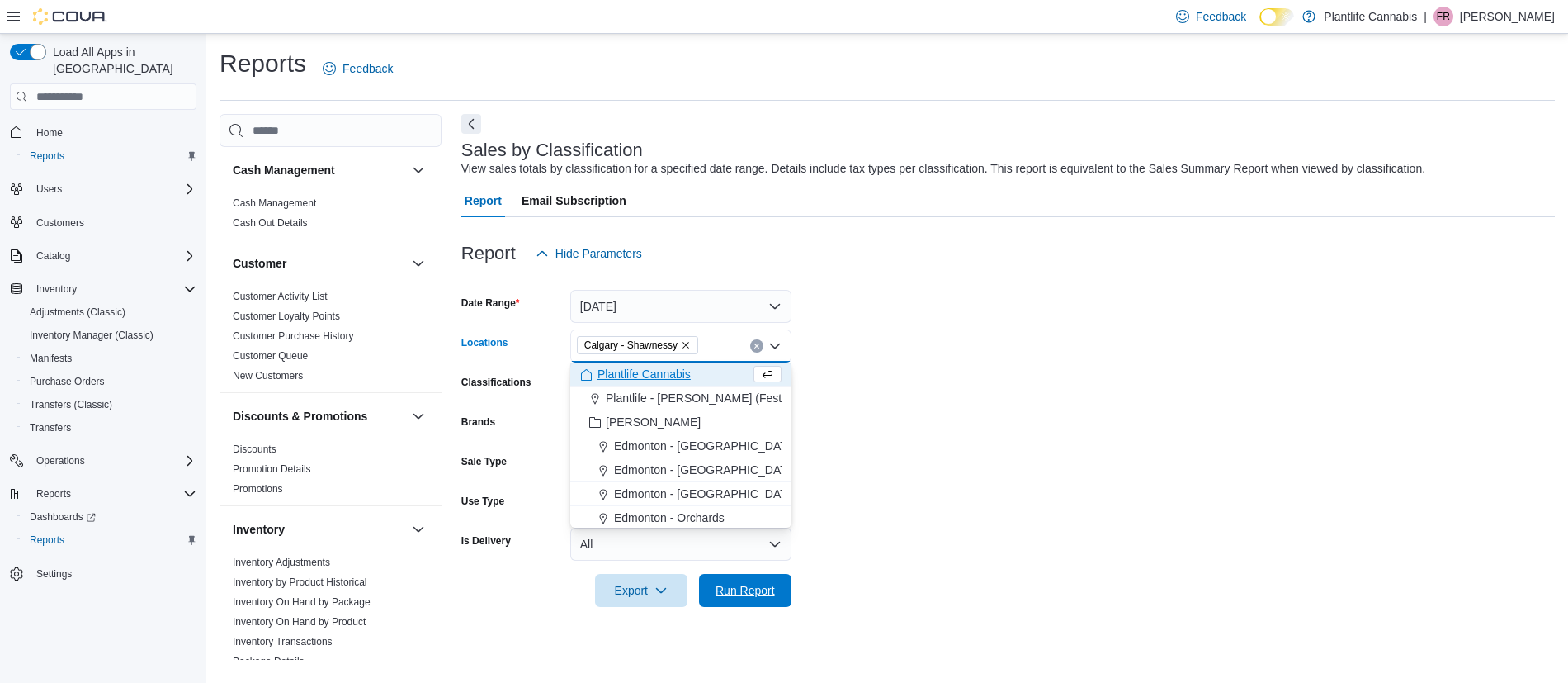
drag, startPoint x: 768, startPoint y: 575, endPoint x: 867, endPoint y: 537, distance: 105.6
click at [769, 575] on span "Run Report" at bounding box center [745, 590] width 73 height 33
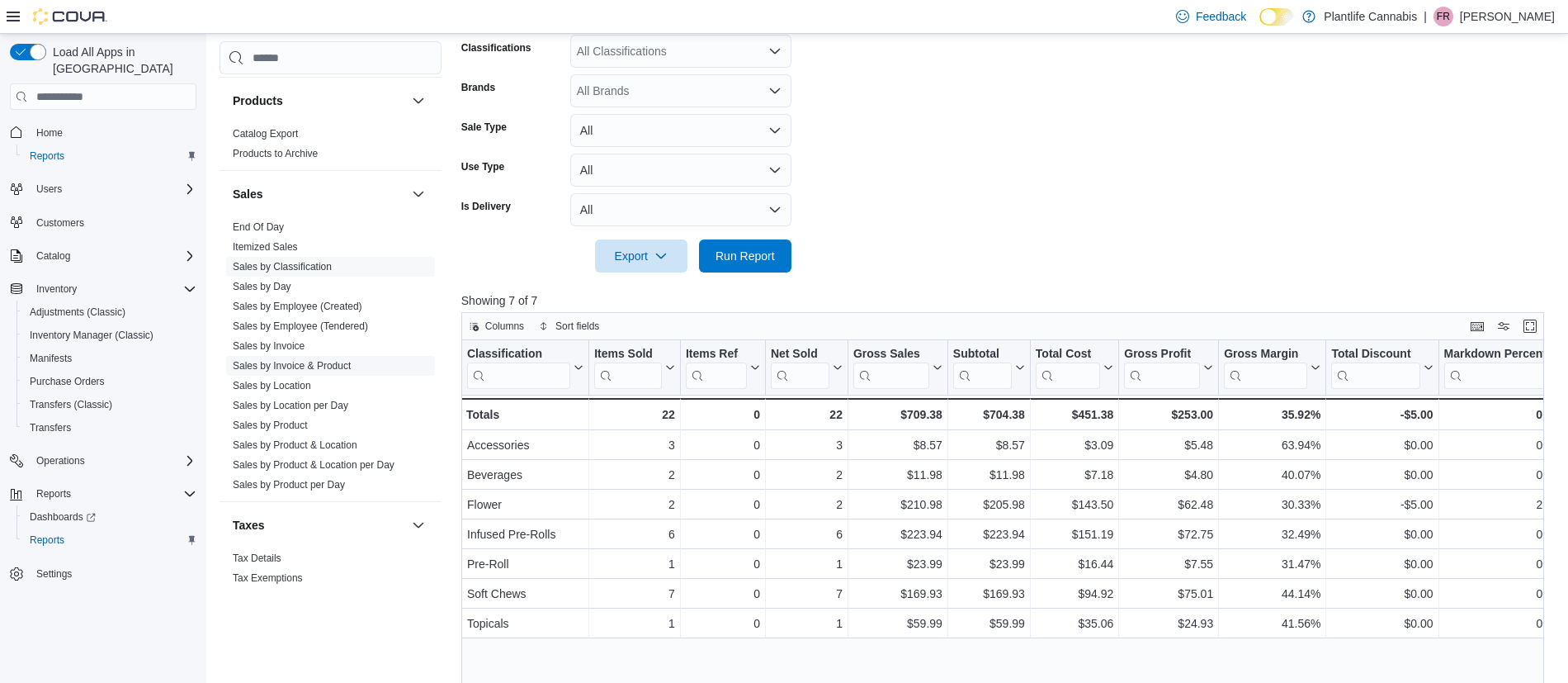
scroll to position [871, 0]
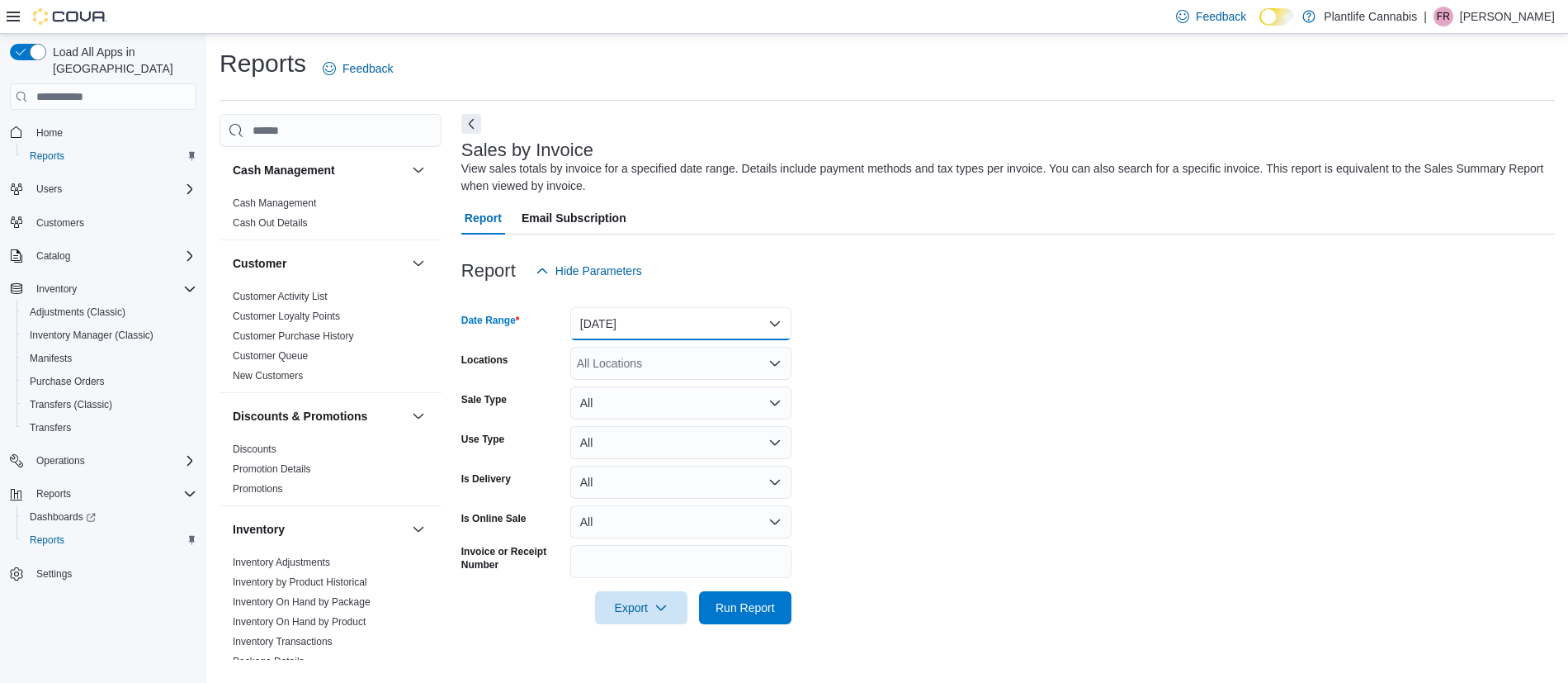
click at [699, 319] on button "Yesterday" at bounding box center [680, 323] width 221 height 33
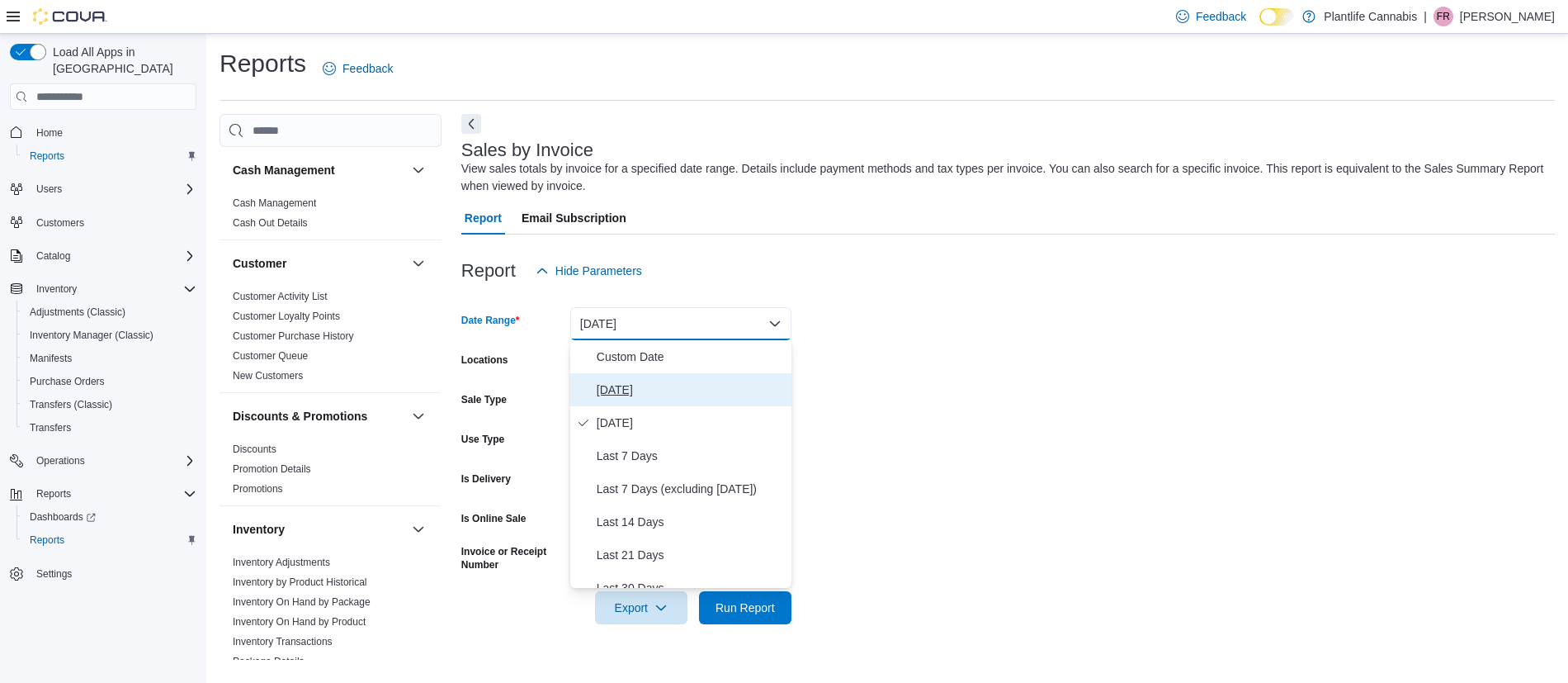
click at [674, 382] on span "Today" at bounding box center [691, 390] width 188 height 20
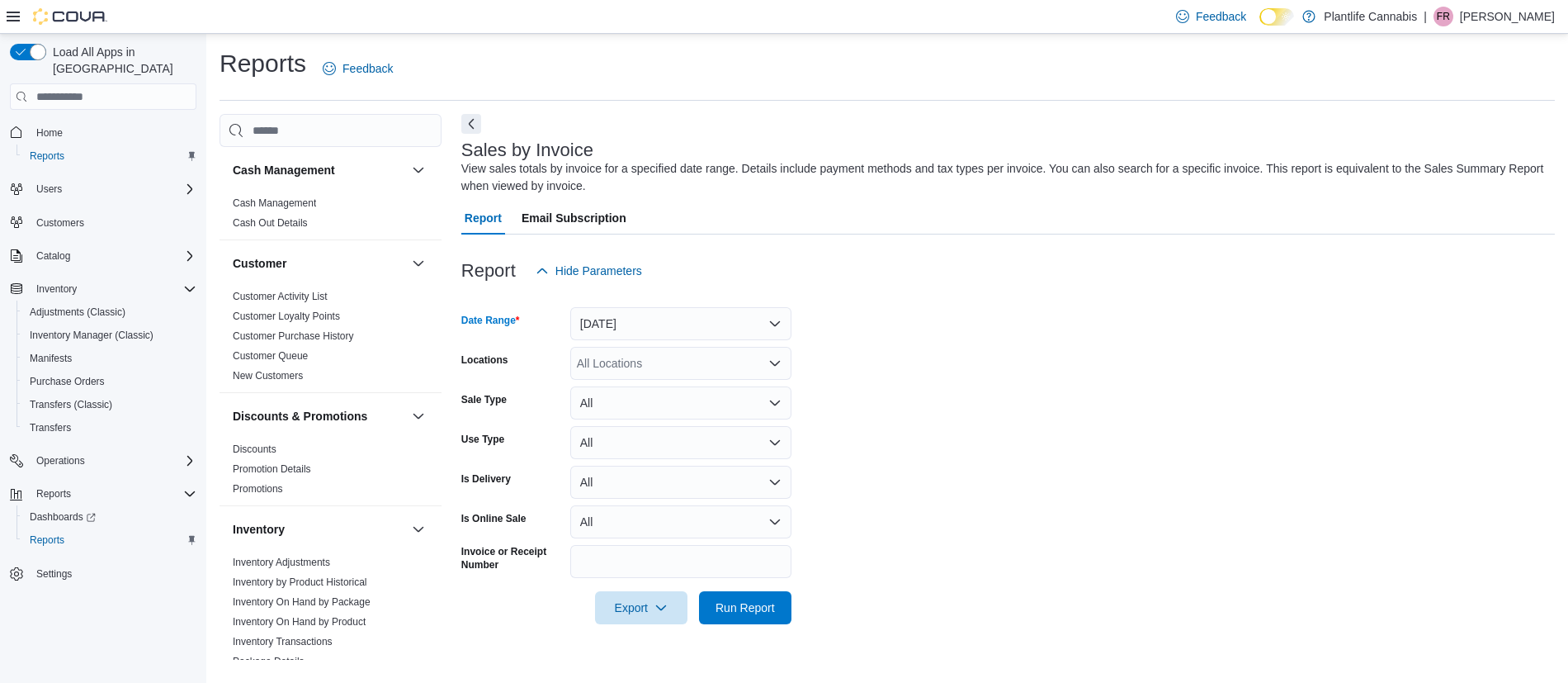
click at [619, 352] on div "All Locations" at bounding box center [680, 363] width 221 height 33
type input "****"
click at [711, 384] on span "Calgary - Shawnessy" at bounding box center [668, 391] width 109 height 17
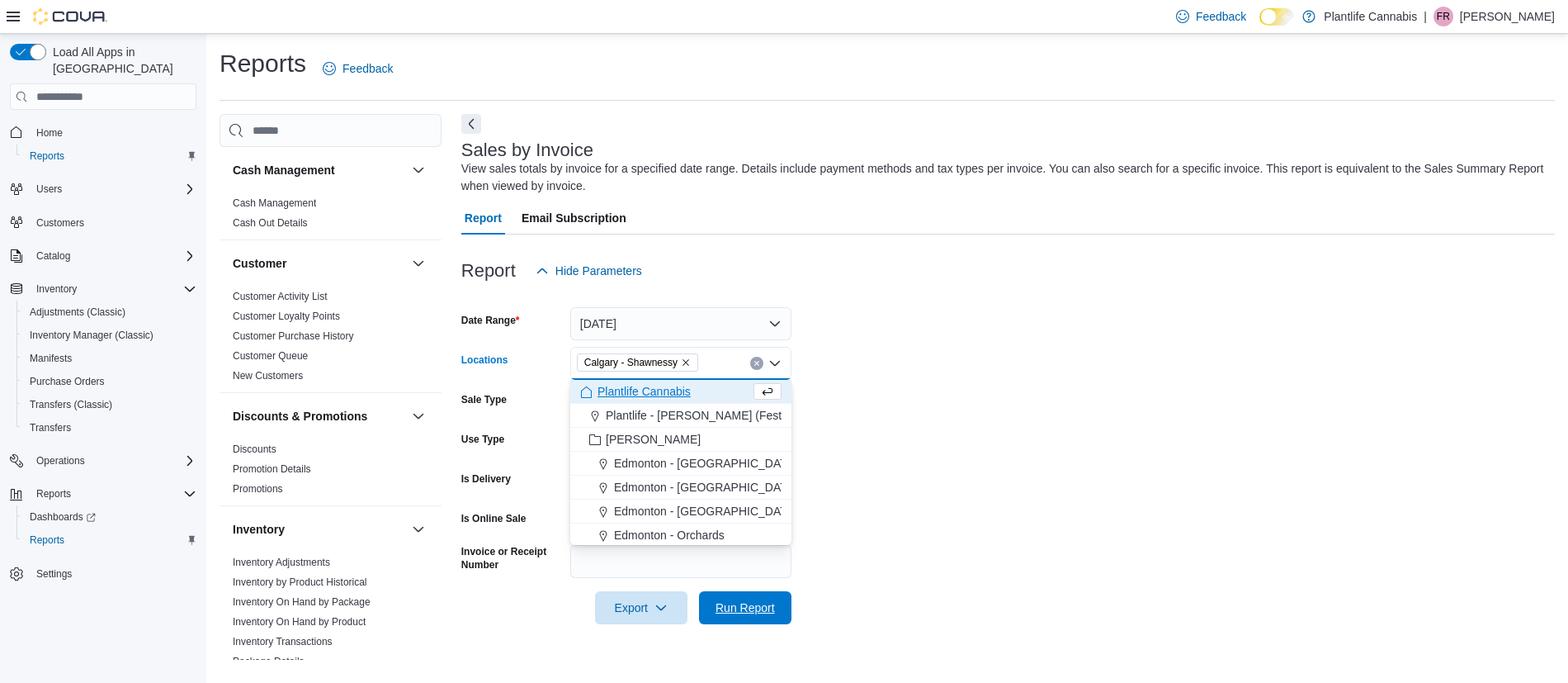
click at [762, 588] on form "Date Range Today Locations Calgary - Shawnessy Combo box. Selected. Calgary - S…" at bounding box center [1008, 455] width 1094 height 337
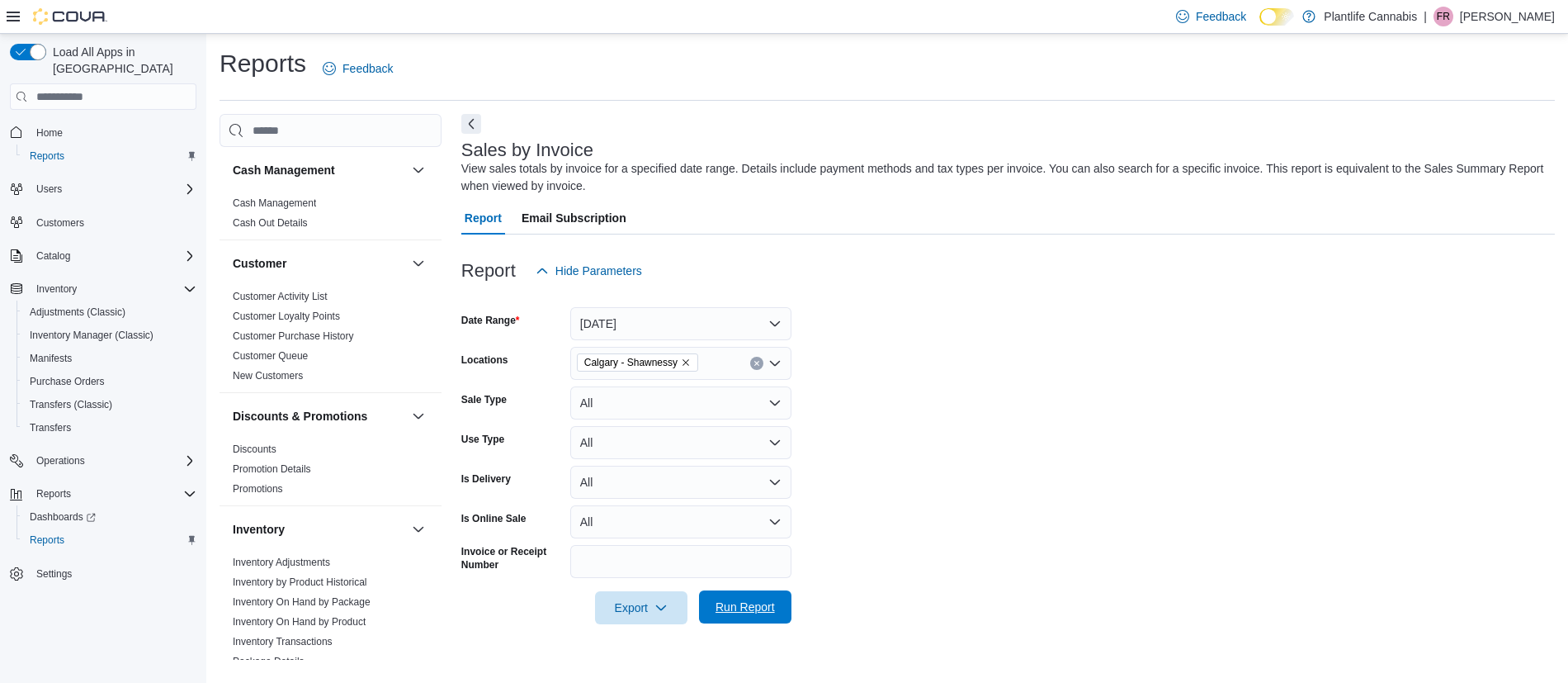
click at [782, 600] on button "Run Report" at bounding box center [745, 606] width 92 height 33
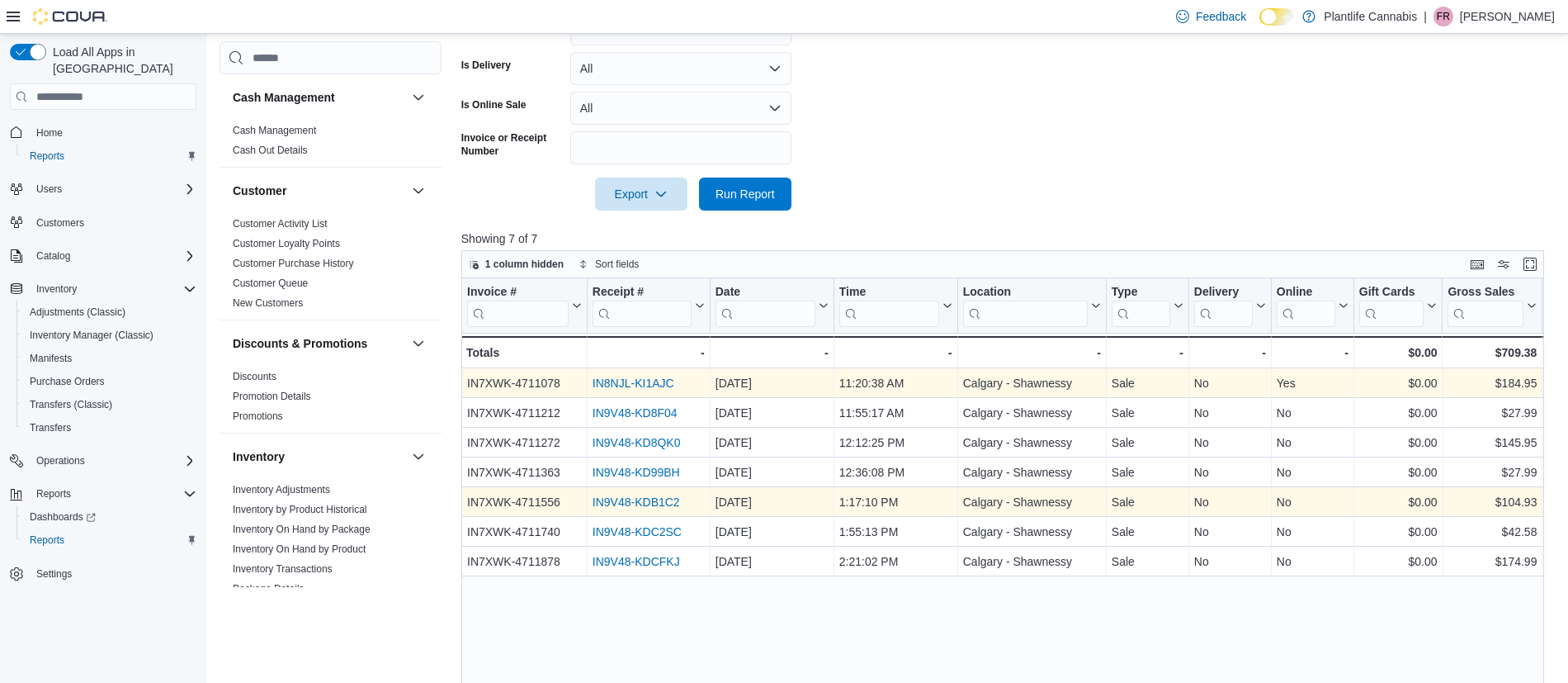
click at [668, 504] on link "IN9V48-KDB1C2" at bounding box center [636, 502] width 87 height 13
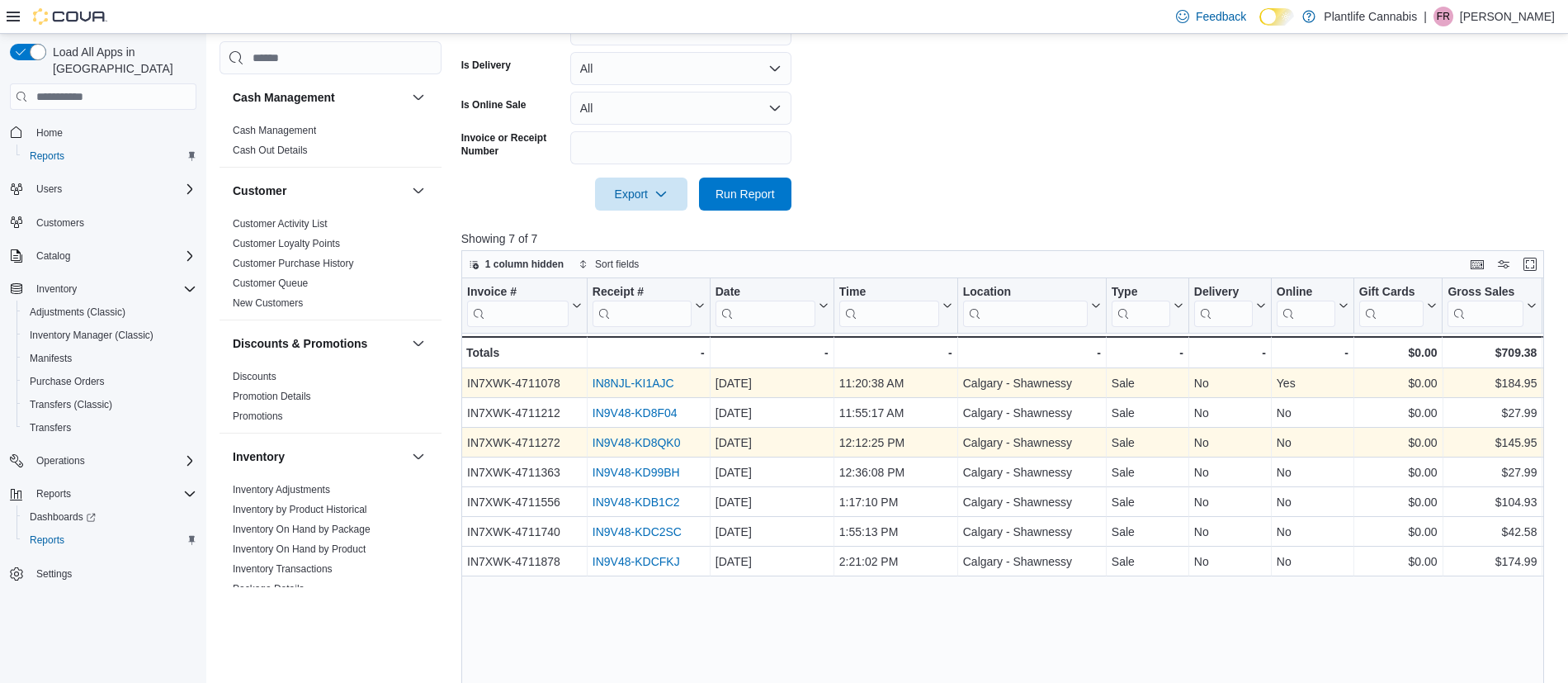
click at [624, 441] on link "IN9V48-KD8QK0" at bounding box center [637, 443] width 88 height 13
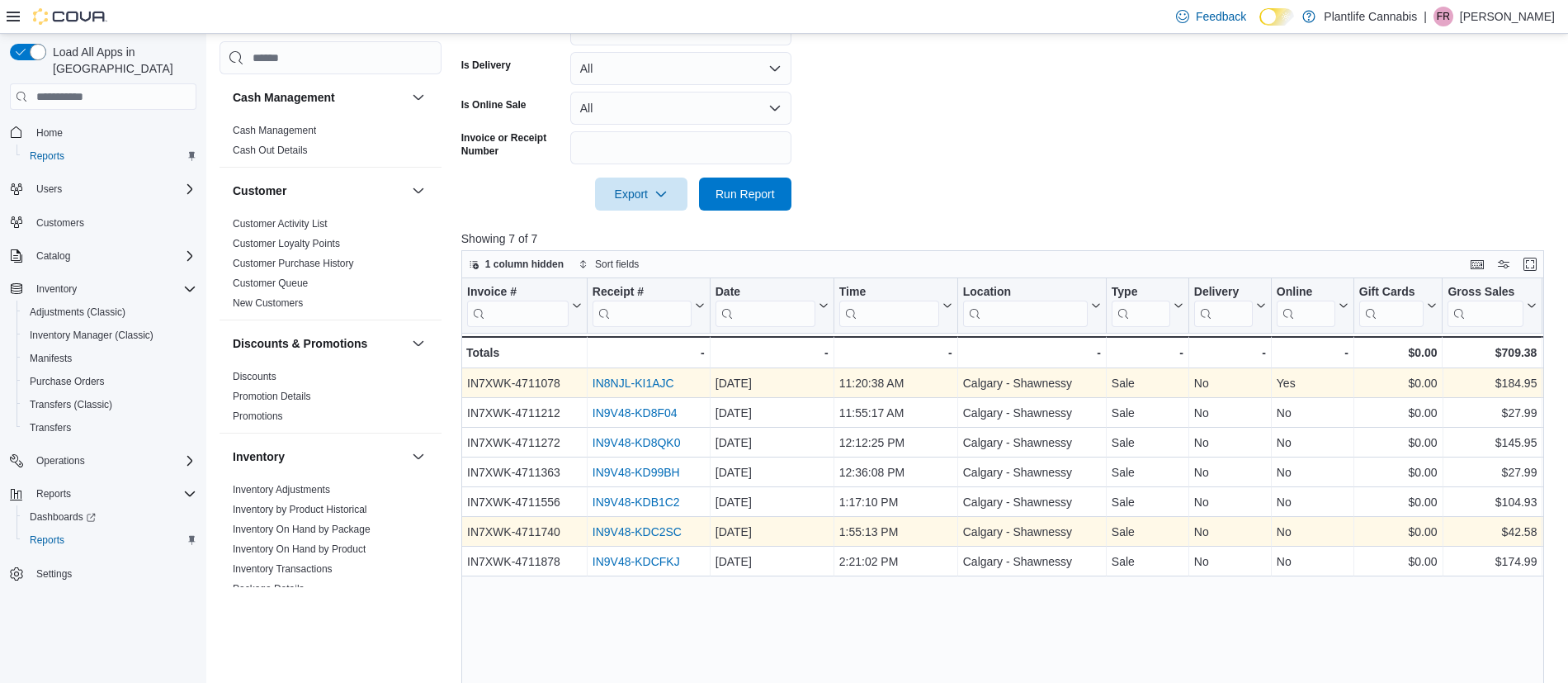
click at [622, 527] on link "IN9V48-KDC2SC" at bounding box center [637, 532] width 89 height 13
